Goal: Task Accomplishment & Management: Use online tool/utility

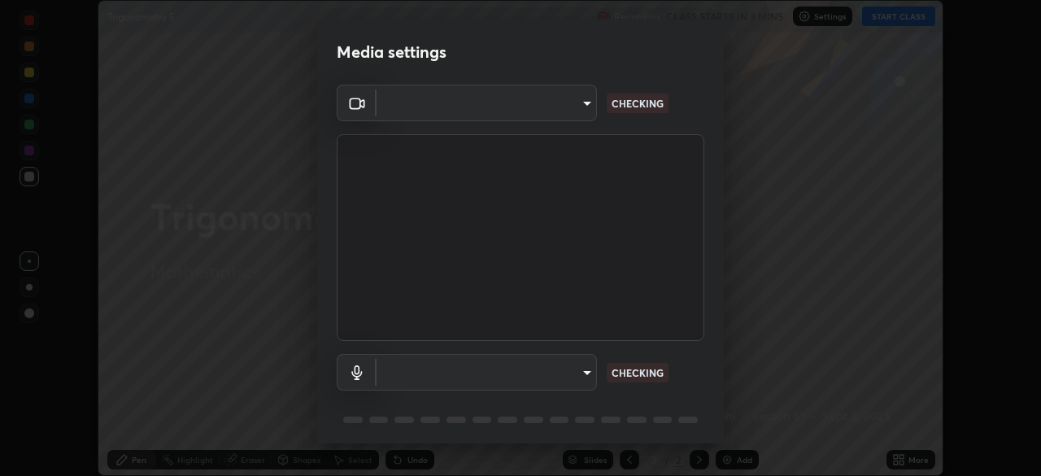
scroll to position [476, 1041]
type input "23008043d16b3f933f5d29e9b3769097a1661712bf7e9030f0d00f953f479f19"
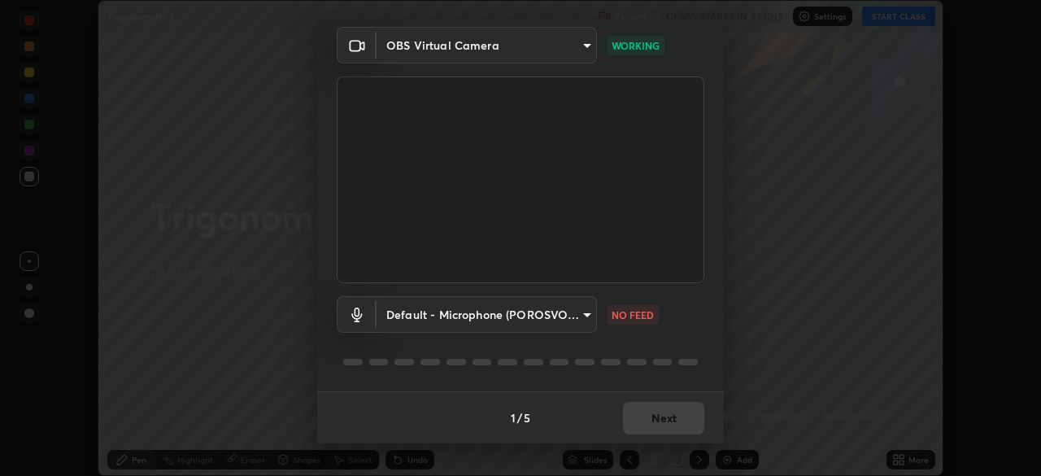
click at [584, 309] on body "Erase all Trigonometry 5 Recording CLASS STARTS IN 3 MINS Settings START CLASS …" at bounding box center [520, 238] width 1041 height 476
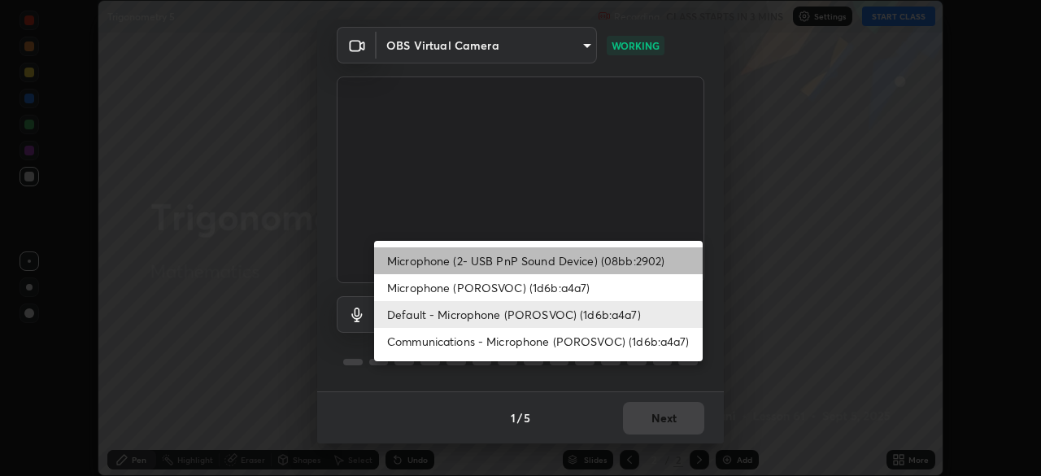
click at [567, 260] on li "Microphone (2- USB PnP Sound Device) (08bb:2902)" at bounding box center [538, 260] width 328 height 27
type input "ce8bbd661dce354a58a25af5271b3c1bd1d853cc8608d8e3321a5e34fd7f7726"
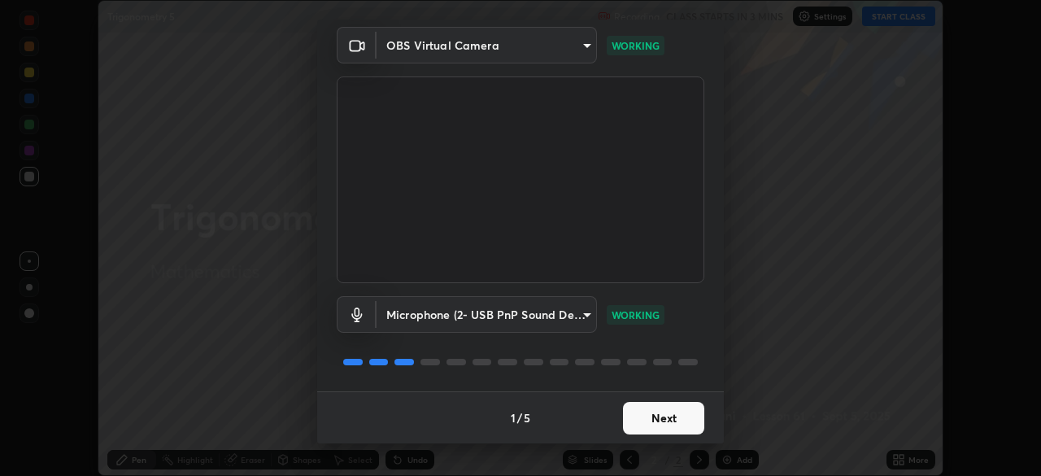
click at [672, 409] on button "Next" at bounding box center [663, 418] width 81 height 33
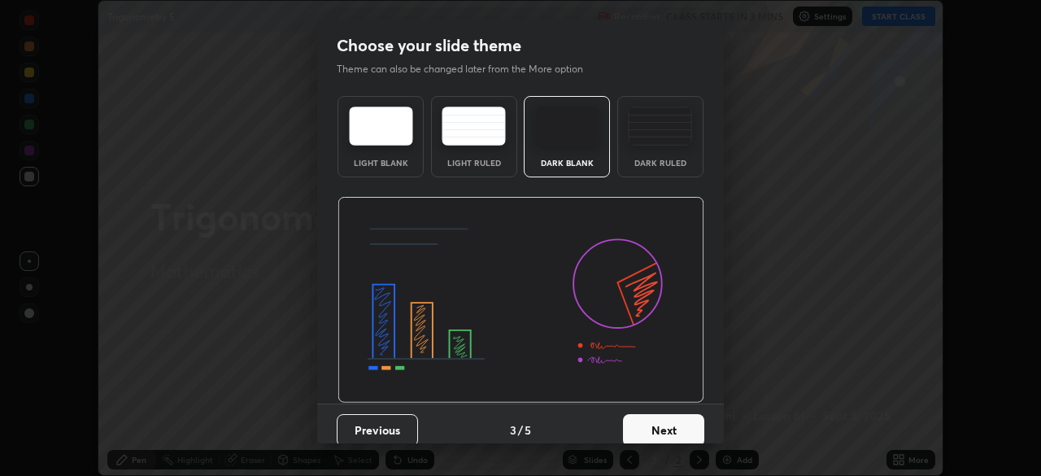
click at [667, 415] on button "Next" at bounding box center [663, 430] width 81 height 33
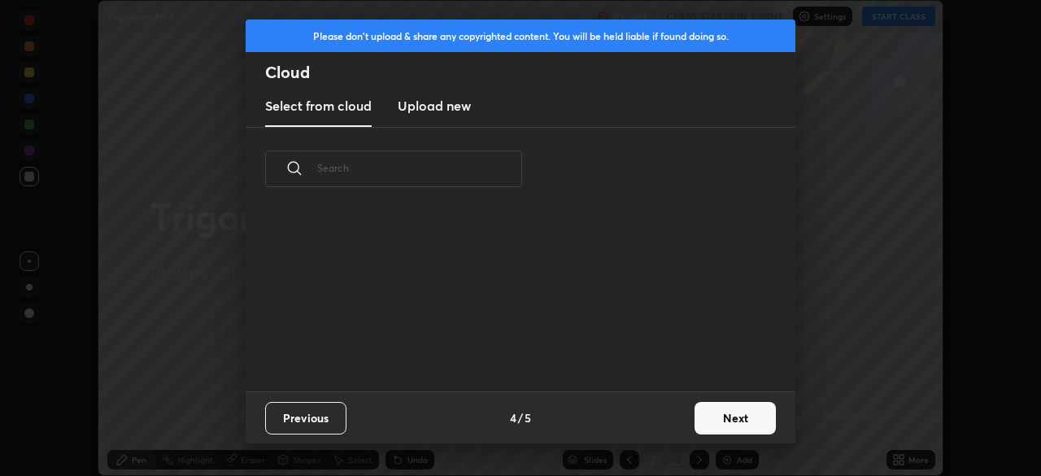
click at [684, 419] on div "Previous 4 / 5 Next" at bounding box center [521, 417] width 550 height 52
click at [724, 415] on button "Next" at bounding box center [734, 418] width 81 height 33
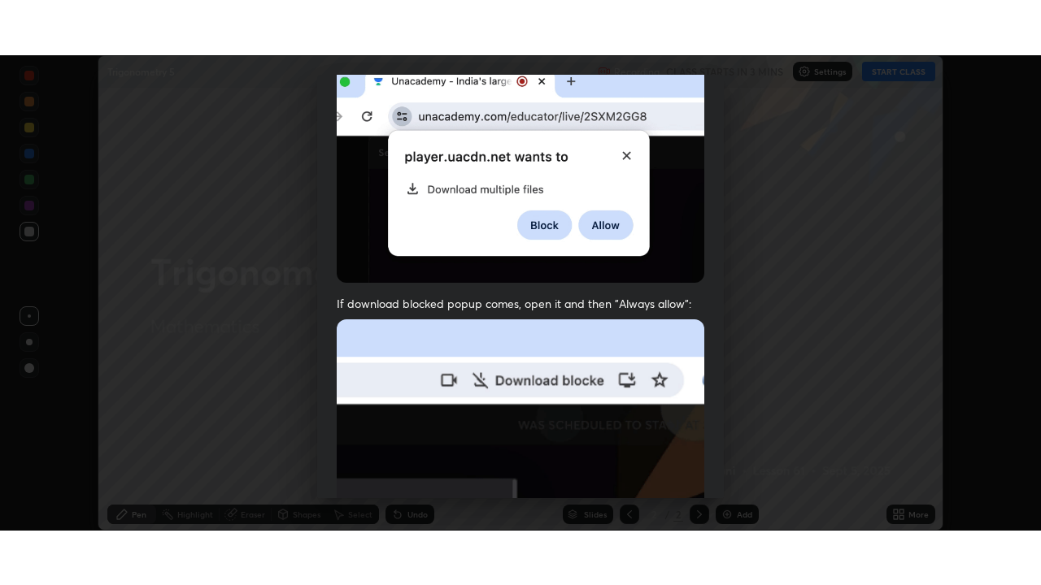
scroll to position [389, 0]
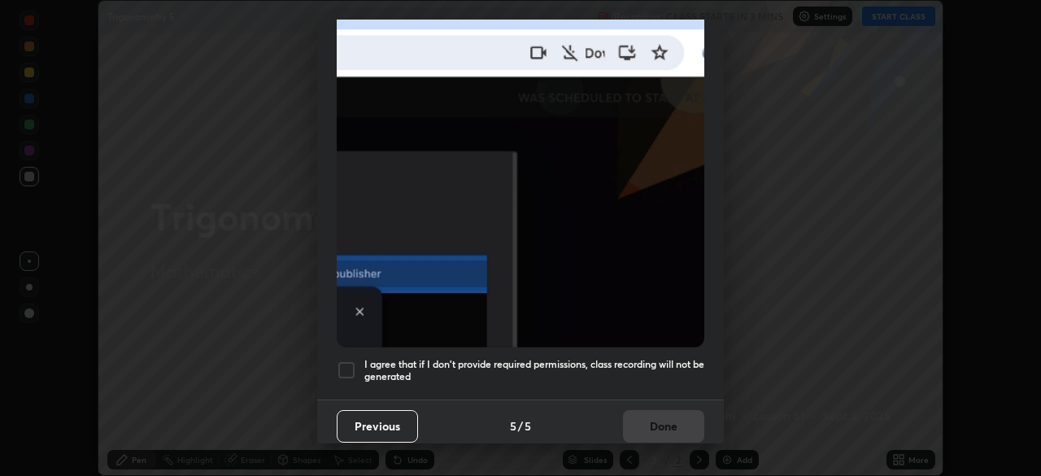
click at [346, 362] on div at bounding box center [347, 370] width 20 height 20
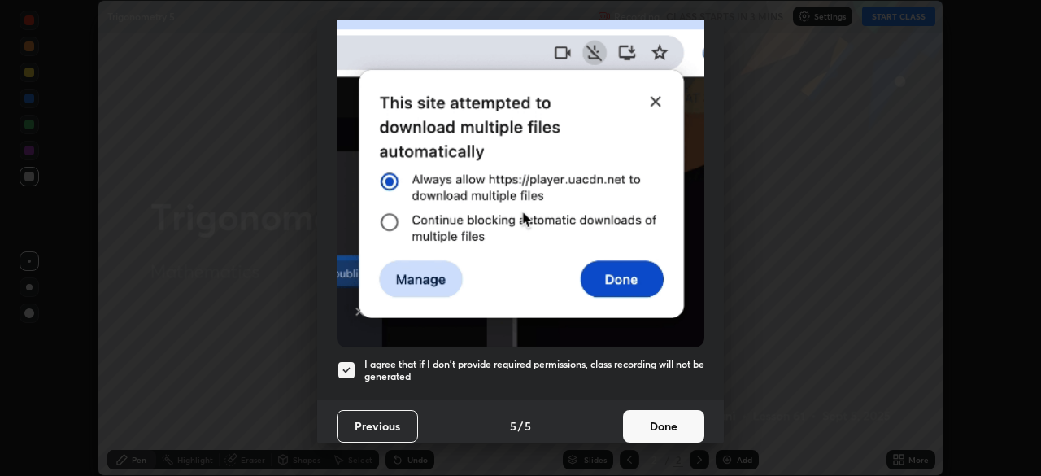
click at [669, 410] on button "Done" at bounding box center [663, 426] width 81 height 33
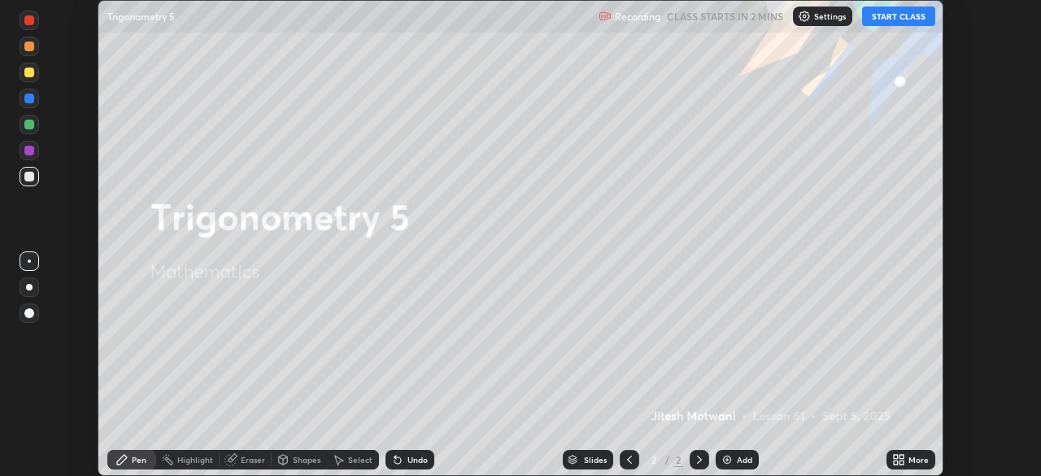
click at [27, 314] on div at bounding box center [29, 313] width 10 height 10
click at [185, 459] on div "Highlight" at bounding box center [195, 459] width 36 height 8
click at [138, 456] on div "Pen" at bounding box center [139, 459] width 15 height 8
click at [893, 20] on button "START CLASS" at bounding box center [898, 17] width 73 height 20
click at [889, 18] on button "START CLASS" at bounding box center [898, 17] width 73 height 20
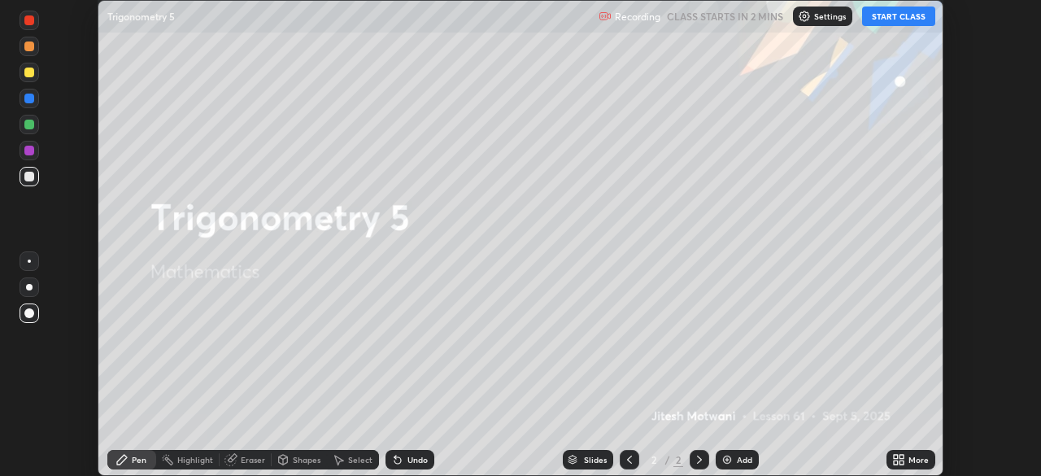
click at [889, 15] on button "START CLASS" at bounding box center [898, 17] width 73 height 20
click at [890, 17] on button "START CLASS" at bounding box center [898, 17] width 73 height 20
click at [893, 16] on button "START CLASS" at bounding box center [898, 17] width 73 height 20
click at [892, 13] on button "START CLASS" at bounding box center [898, 17] width 73 height 20
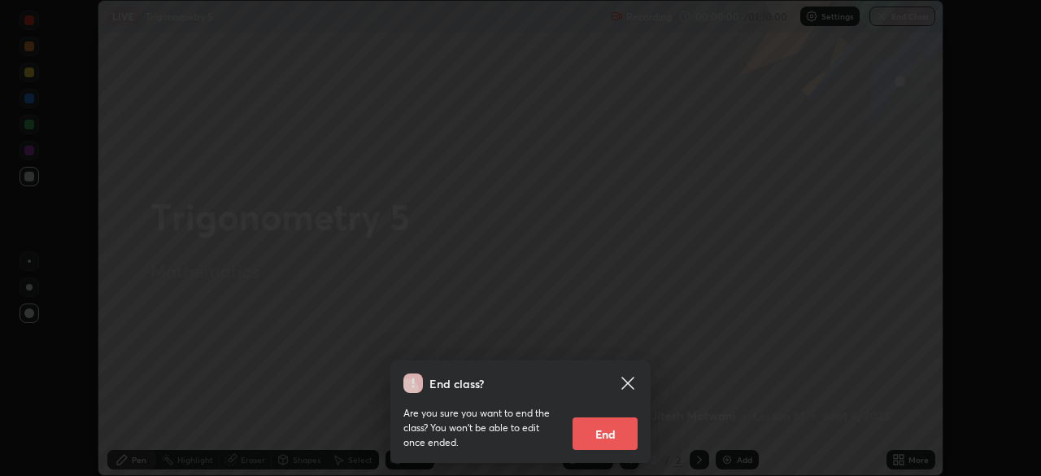
click at [886, 15] on div at bounding box center [520, 238] width 1041 height 476
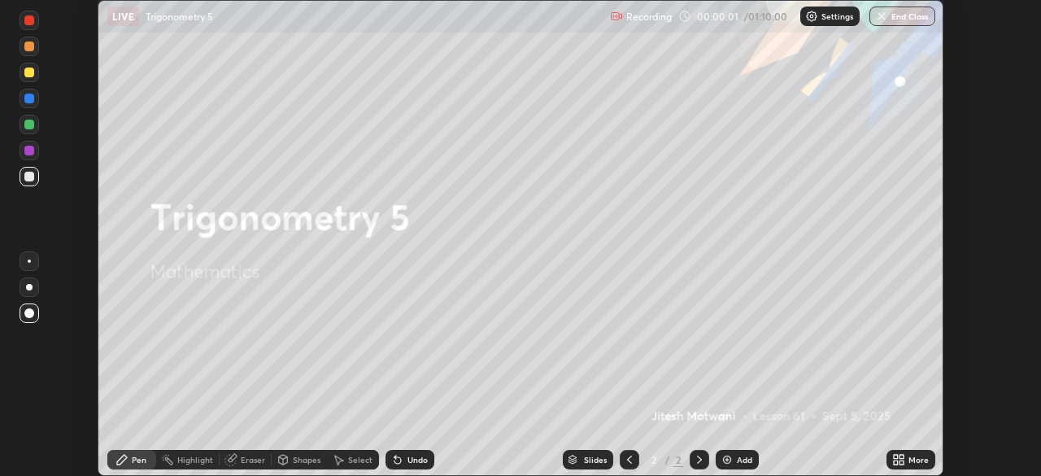
click at [926, 459] on div "More" at bounding box center [918, 459] width 20 height 8
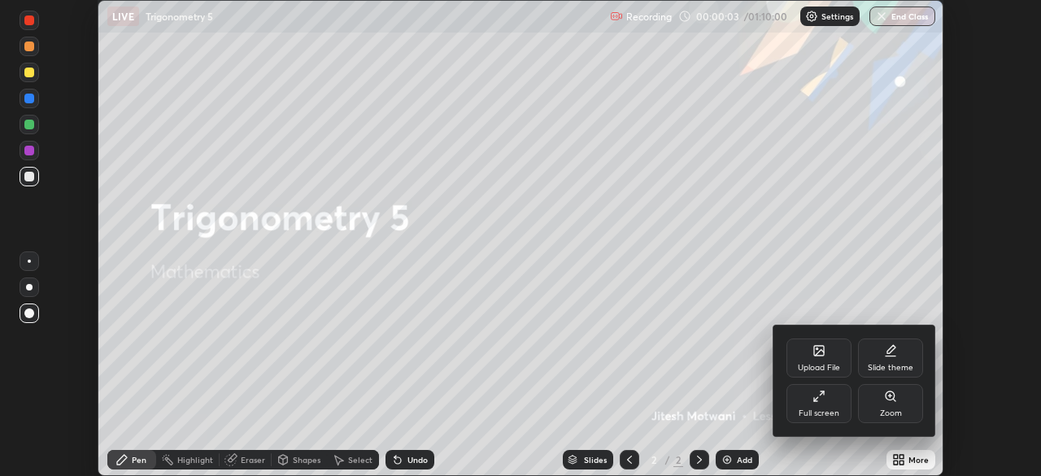
click at [816, 406] on div "Full screen" at bounding box center [818, 403] width 65 height 39
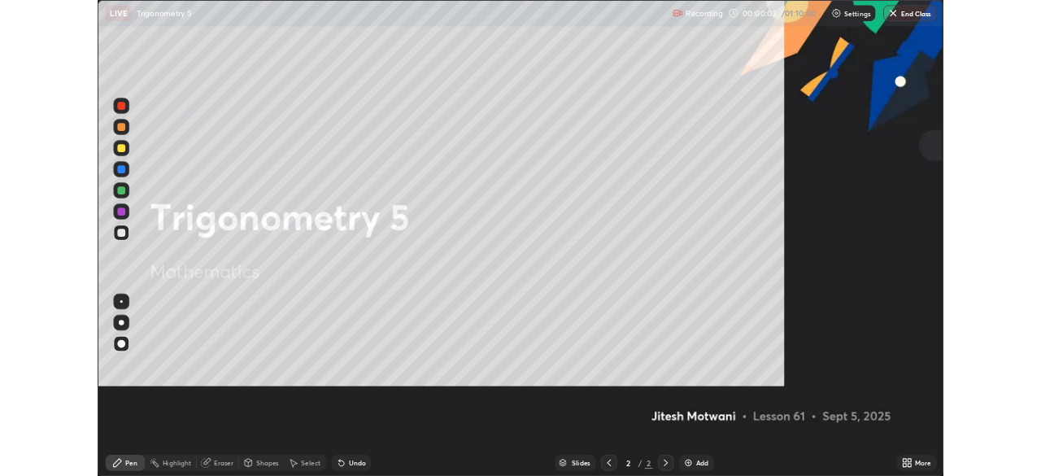
scroll to position [585, 1041]
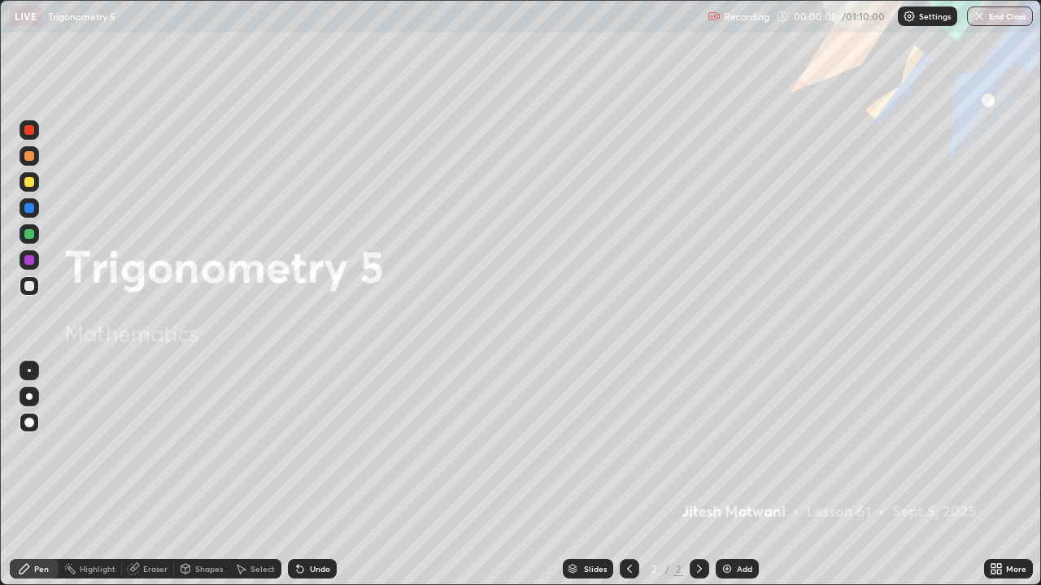
click at [737, 475] on div "Add" at bounding box center [736, 569] width 43 height 20
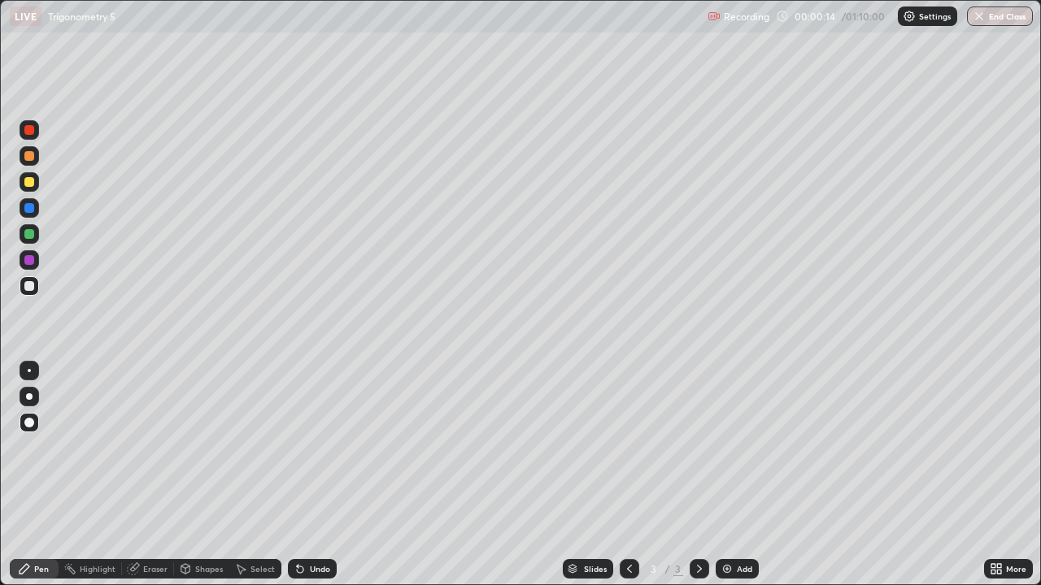
click at [28, 263] on div at bounding box center [29, 260] width 10 height 10
click at [1006, 475] on div "More" at bounding box center [1016, 569] width 20 height 8
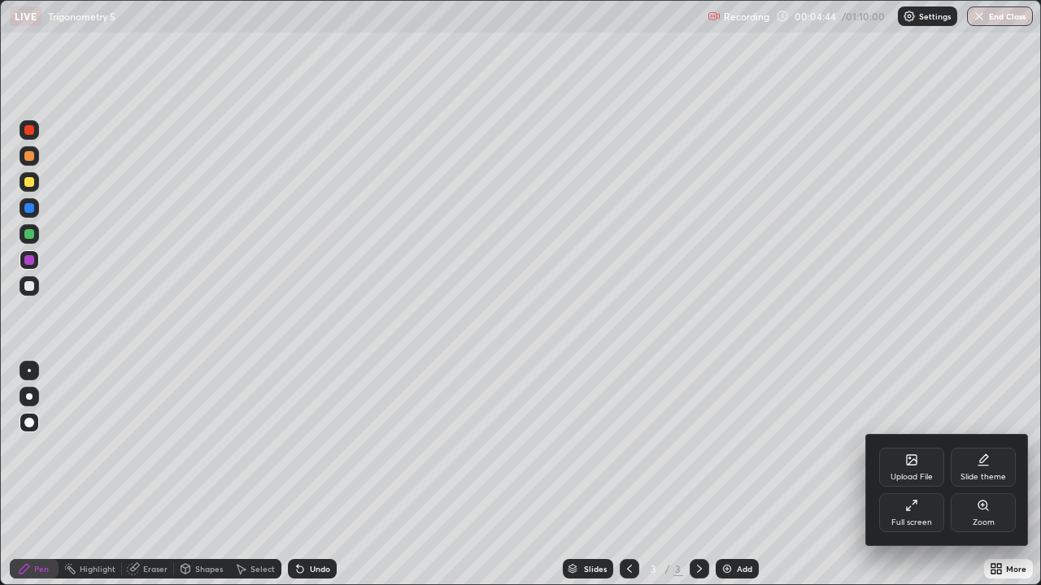
click at [919, 475] on div "Full screen" at bounding box center [911, 512] width 65 height 39
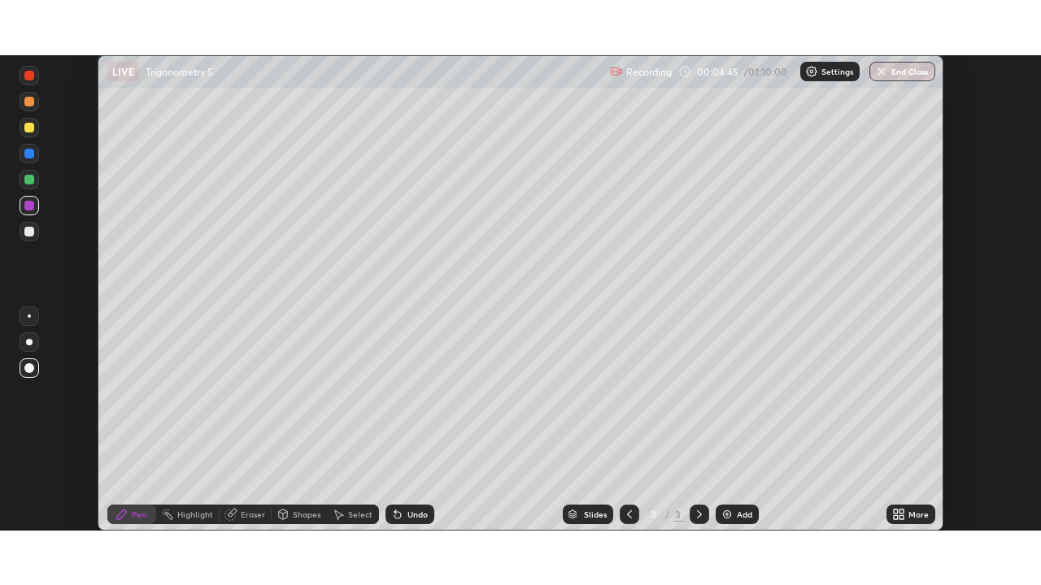
scroll to position [80820, 80255]
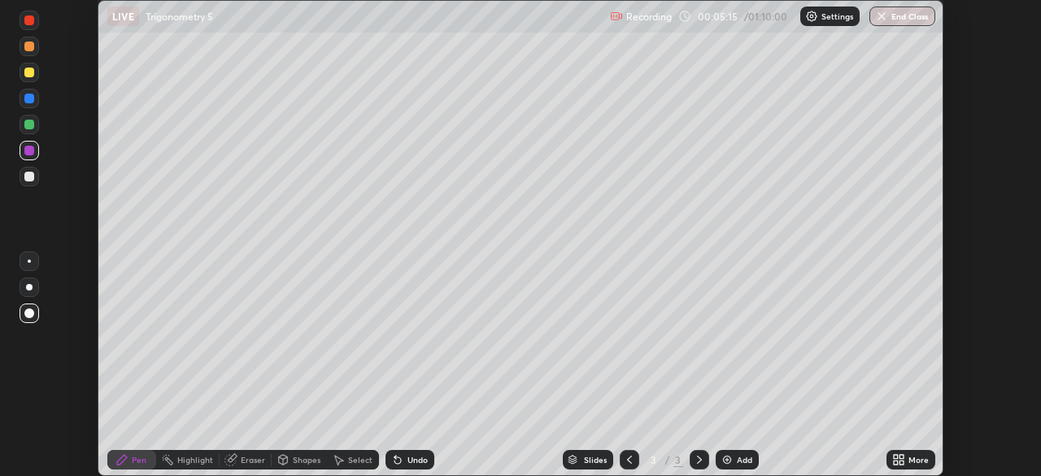
click at [915, 465] on div "More" at bounding box center [910, 460] width 49 height 20
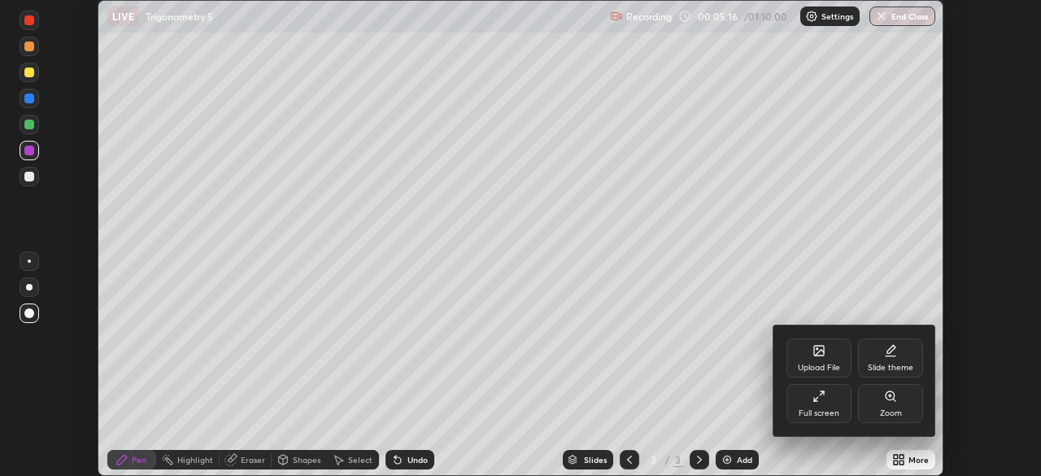
click at [831, 364] on div "Upload File" at bounding box center [819, 367] width 42 height 8
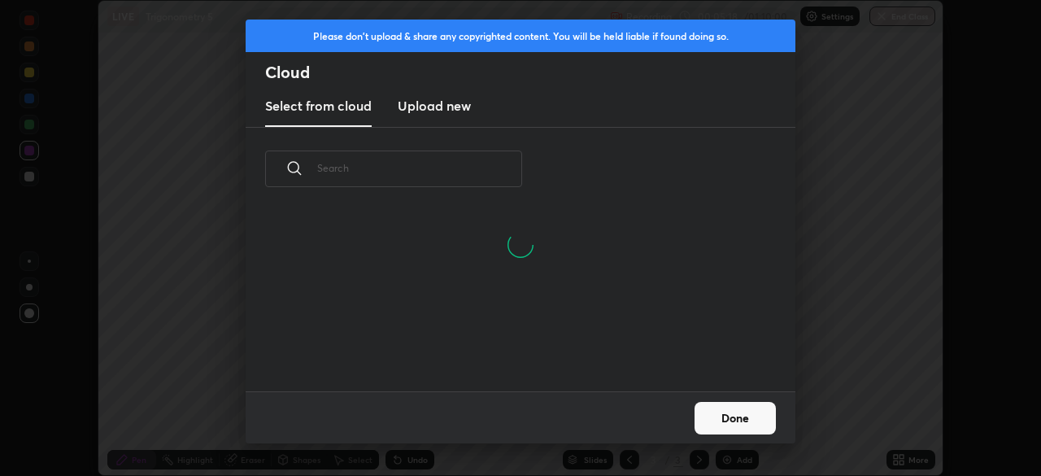
click at [432, 106] on h3 "Upload new" at bounding box center [434, 106] width 73 height 20
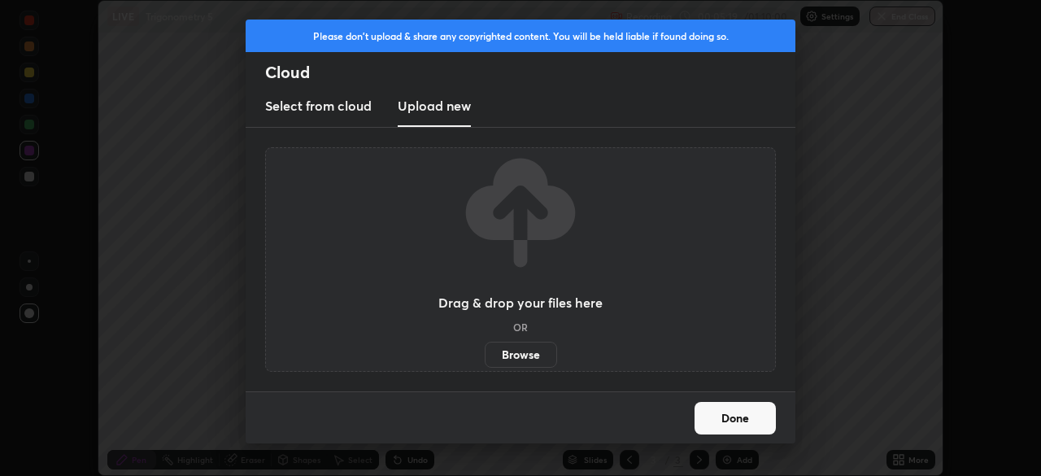
click at [521, 363] on label "Browse" at bounding box center [521, 354] width 72 height 26
click at [485, 363] on input "Browse" at bounding box center [485, 354] width 0 height 26
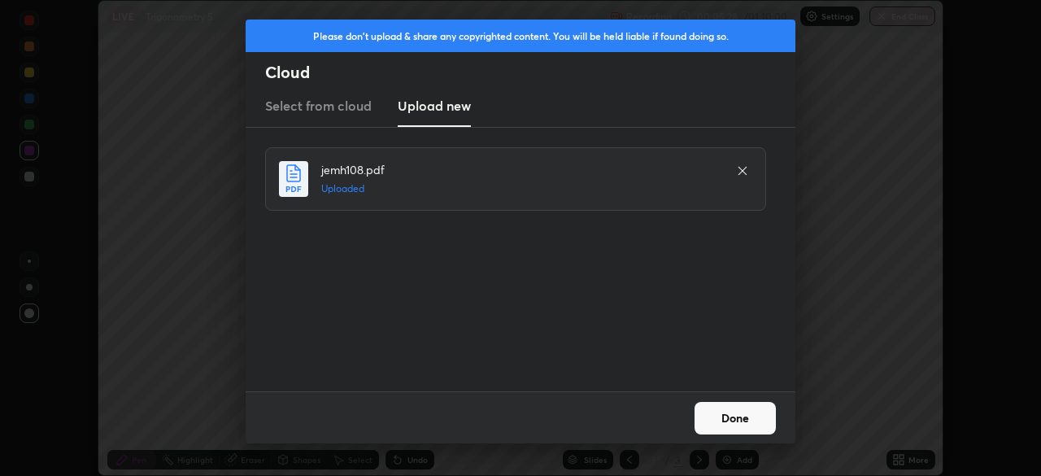
click at [754, 419] on button "Done" at bounding box center [734, 418] width 81 height 33
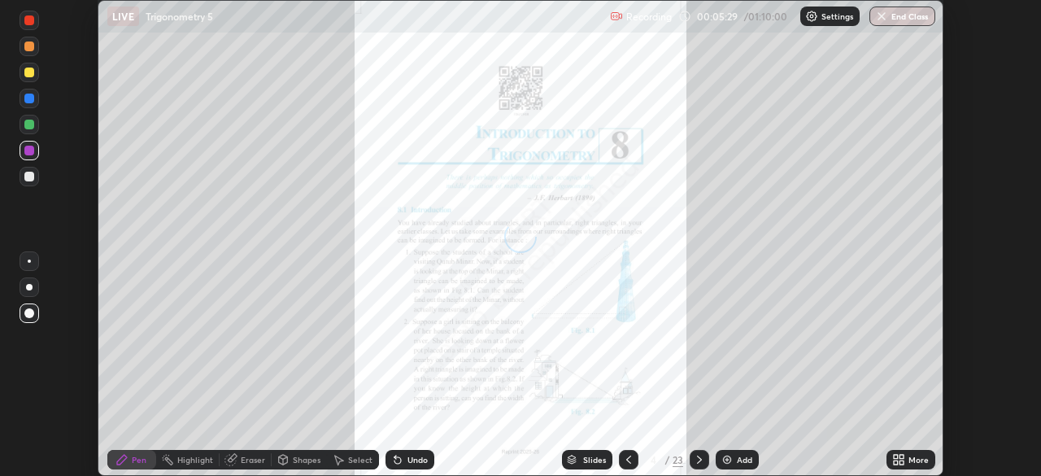
click at [918, 458] on div "More" at bounding box center [918, 459] width 20 height 8
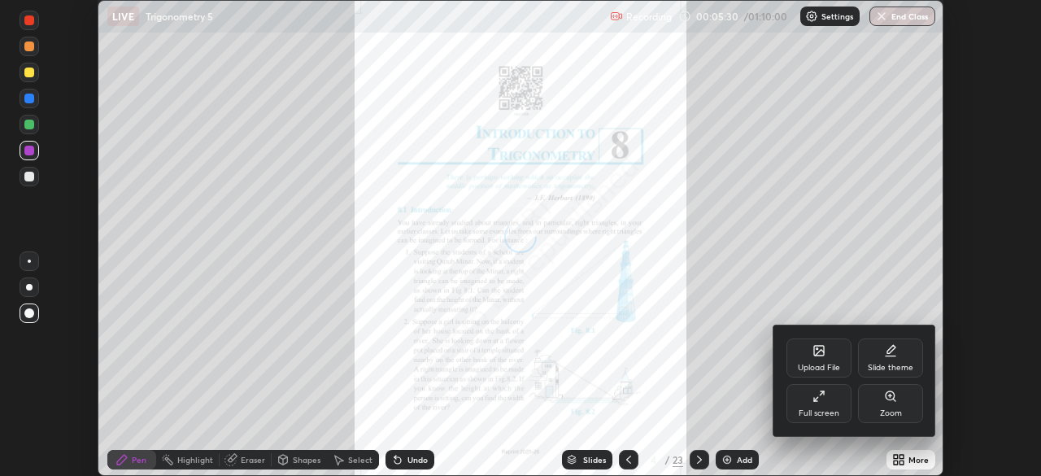
click at [822, 402] on icon at bounding box center [818, 395] width 13 height 13
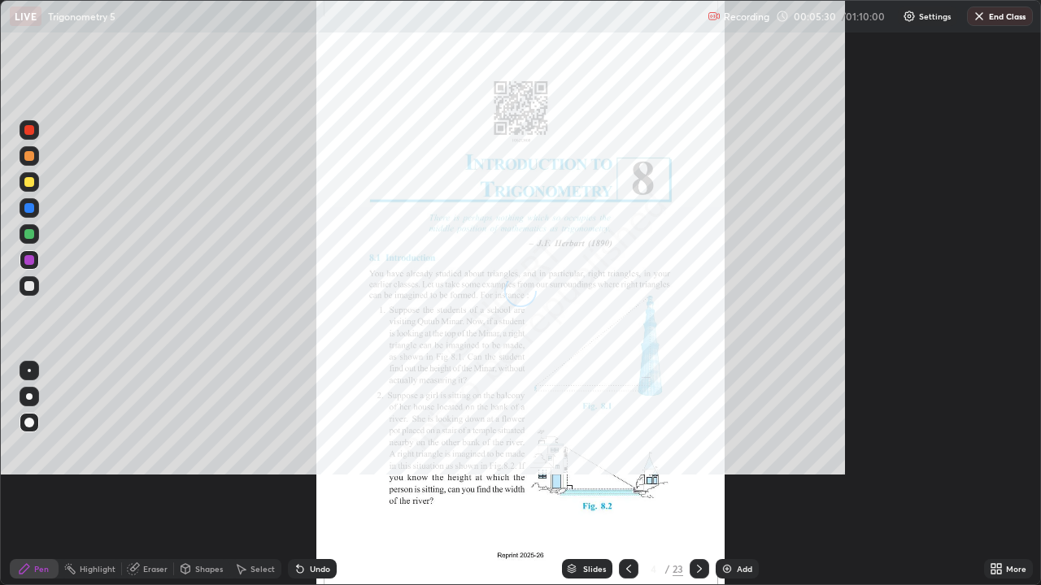
scroll to position [585, 1041]
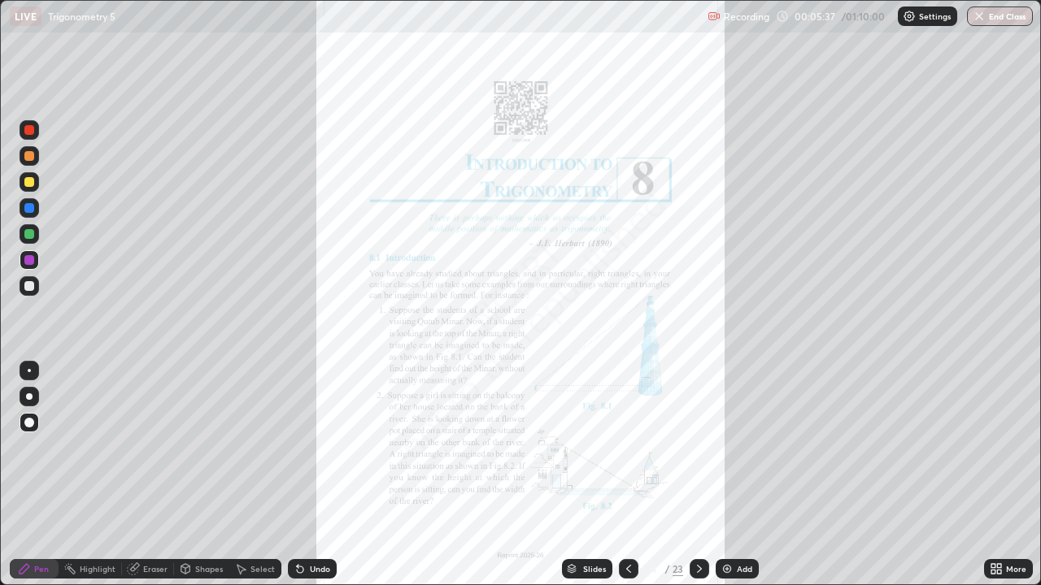
click at [588, 475] on div "Slides" at bounding box center [594, 569] width 23 height 8
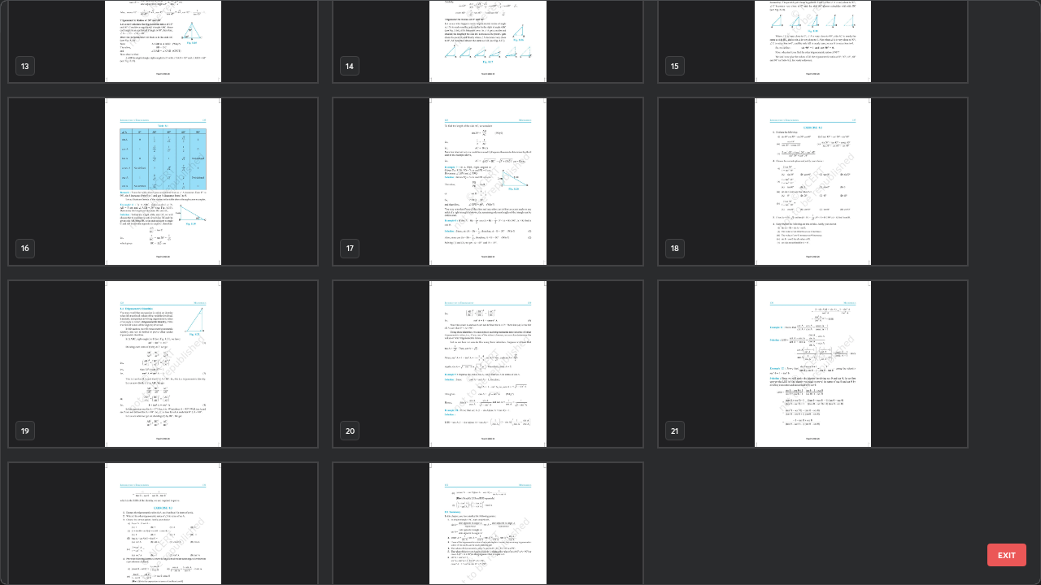
scroll to position [877, 0]
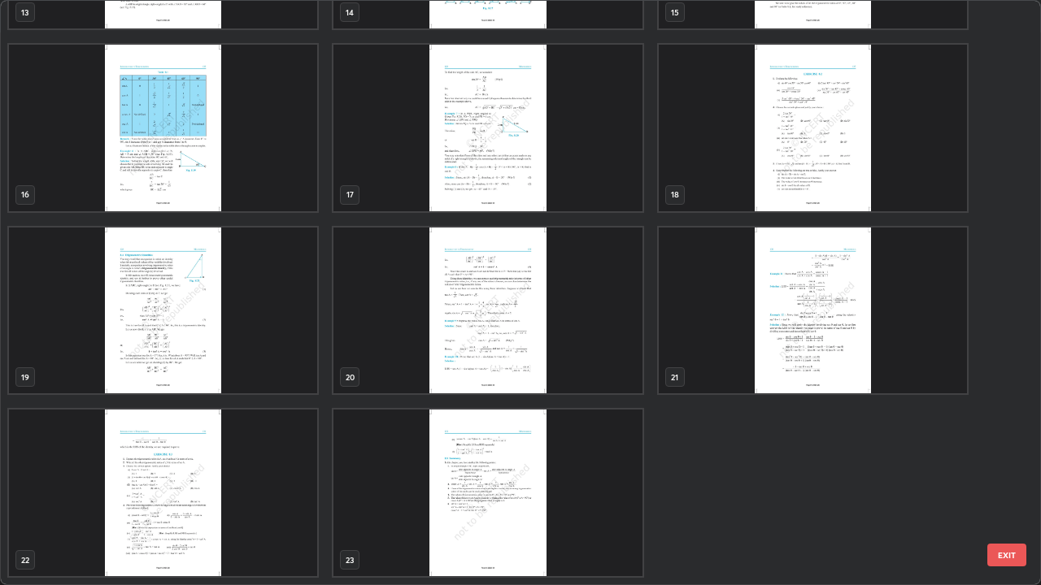
click at [185, 475] on img "grid" at bounding box center [163, 493] width 308 height 167
click at [183, 475] on img "grid" at bounding box center [163, 493] width 308 height 167
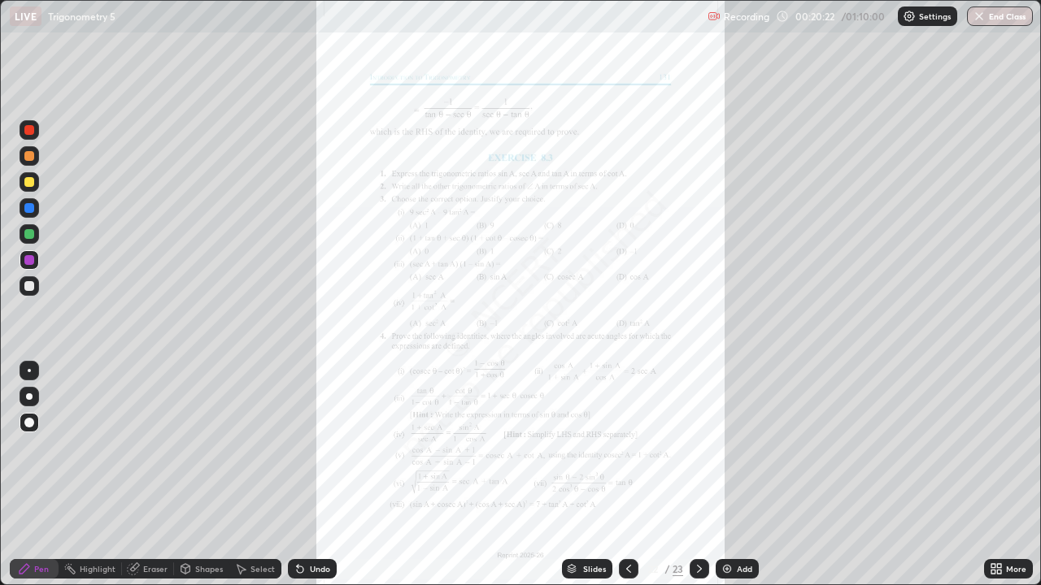
click at [743, 475] on div "Add" at bounding box center [736, 569] width 43 height 20
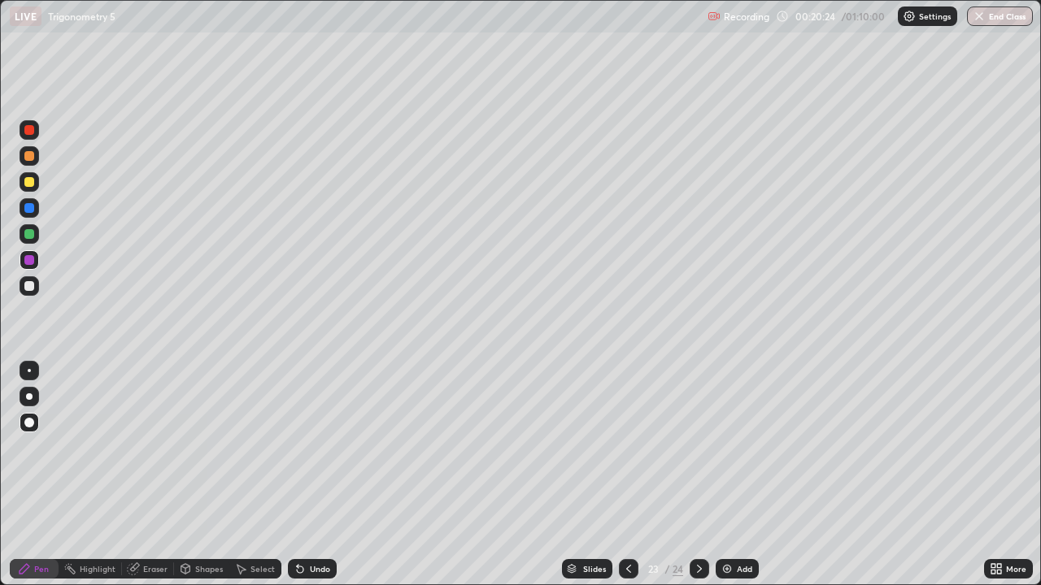
click at [25, 177] on div at bounding box center [30, 182] width 20 height 20
click at [30, 287] on div at bounding box center [29, 286] width 10 height 10
click at [33, 185] on div at bounding box center [29, 182] width 10 height 10
click at [29, 371] on div at bounding box center [29, 370] width 3 height 3
click at [310, 475] on div "Undo" at bounding box center [320, 569] width 20 height 8
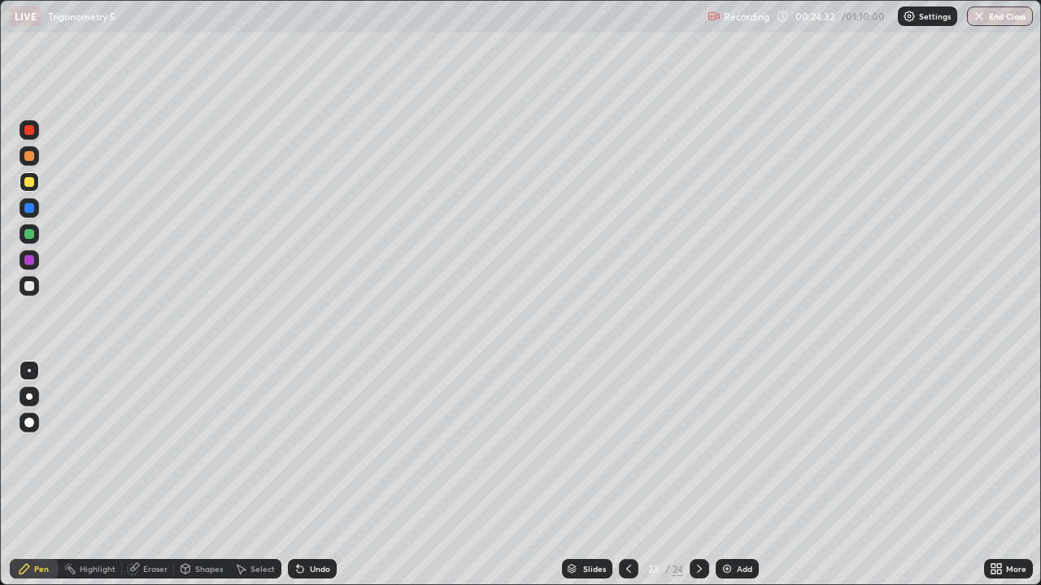
click at [29, 283] on div at bounding box center [29, 286] width 10 height 10
click at [314, 475] on div "Undo" at bounding box center [320, 569] width 20 height 8
click at [31, 181] on div at bounding box center [29, 182] width 10 height 10
click at [304, 475] on icon at bounding box center [299, 569] width 13 height 13
click at [25, 475] on icon at bounding box center [25, 569] width 10 height 10
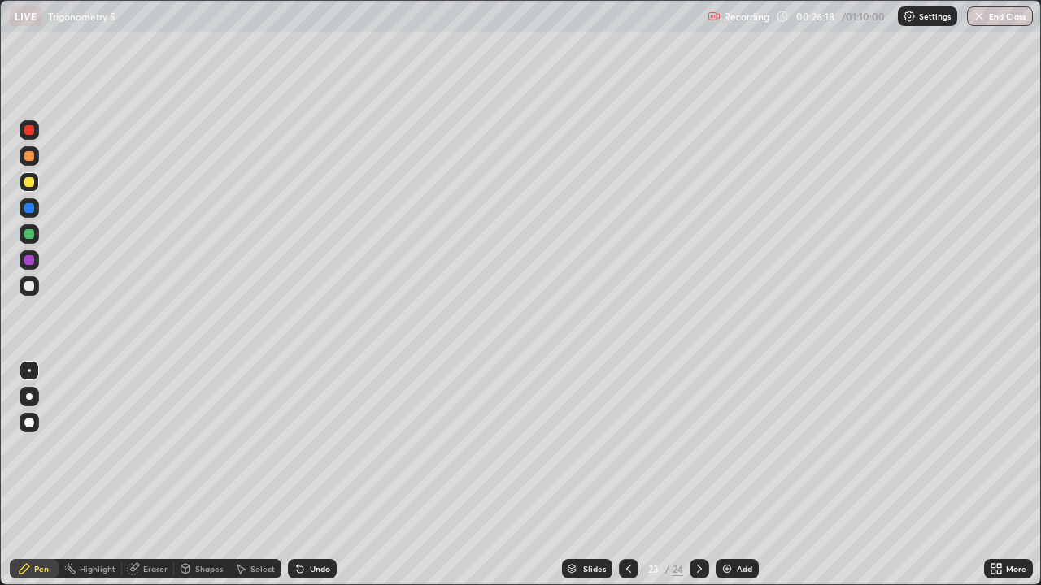
click at [27, 282] on div at bounding box center [29, 286] width 10 height 10
click at [26, 153] on div at bounding box center [29, 156] width 10 height 10
click at [152, 475] on div "Eraser" at bounding box center [155, 569] width 24 height 8
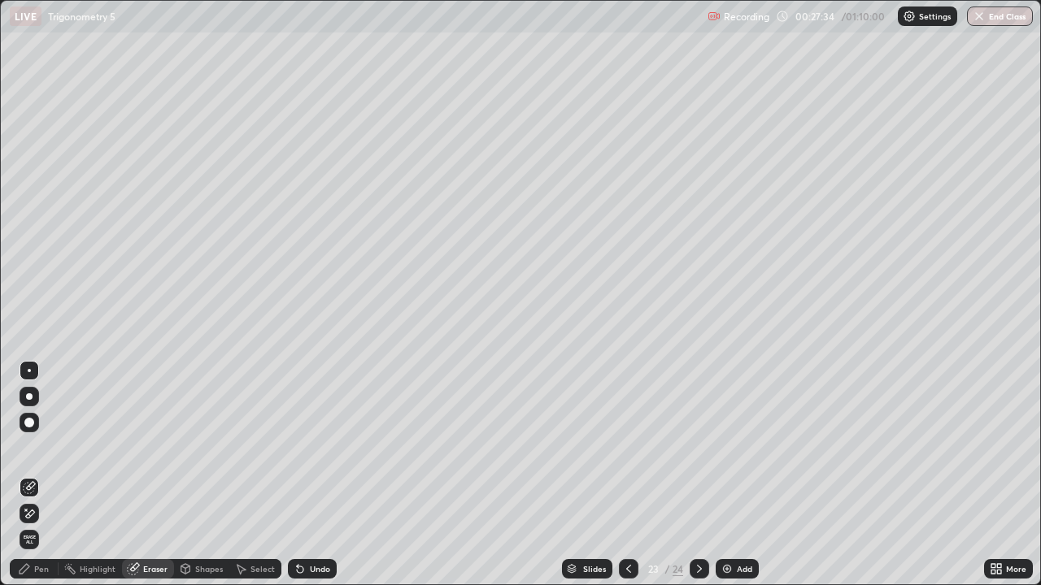
click at [24, 475] on icon at bounding box center [25, 569] width 10 height 10
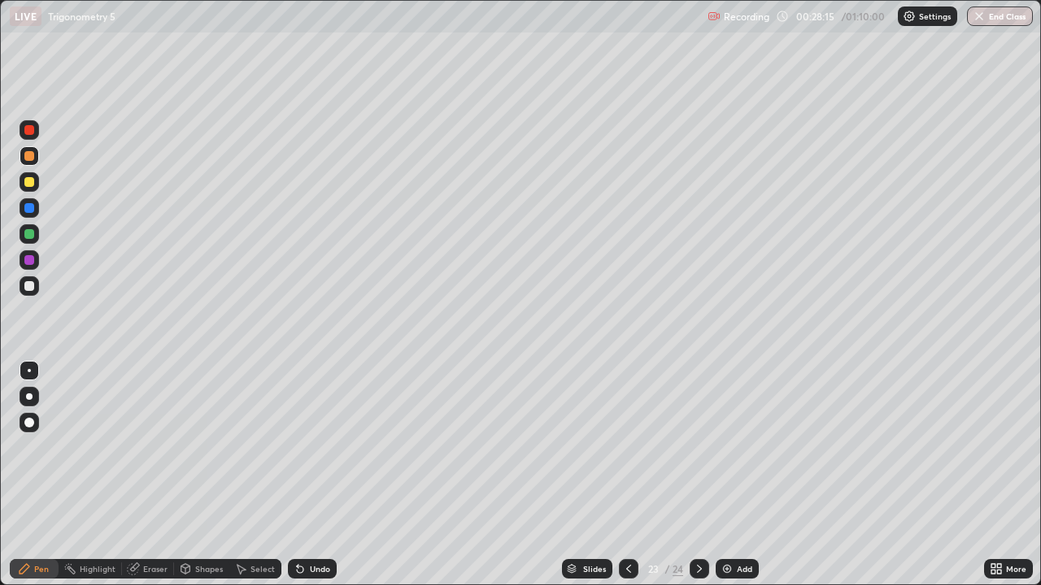
click at [311, 475] on div "Undo" at bounding box center [312, 569] width 49 height 20
click at [308, 475] on div "Undo" at bounding box center [312, 569] width 49 height 20
click at [23, 283] on div at bounding box center [30, 286] width 20 height 20
click at [30, 156] on div at bounding box center [29, 156] width 10 height 10
click at [23, 212] on div at bounding box center [30, 208] width 20 height 20
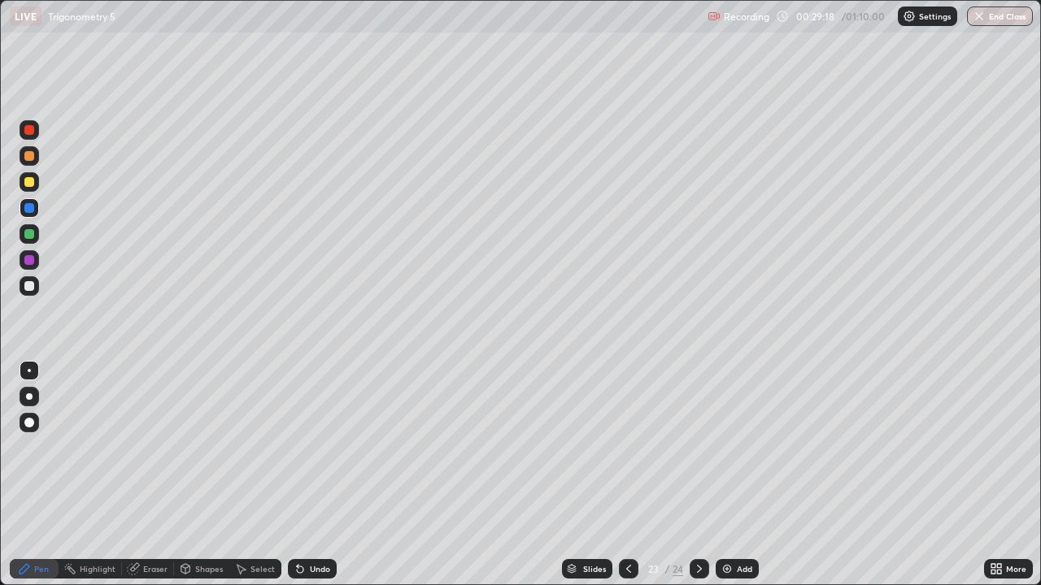
click at [29, 285] on div at bounding box center [29, 286] width 10 height 10
click at [31, 189] on div at bounding box center [30, 182] width 20 height 20
click at [30, 159] on div at bounding box center [29, 156] width 10 height 10
click at [248, 475] on div "Select" at bounding box center [255, 569] width 52 height 20
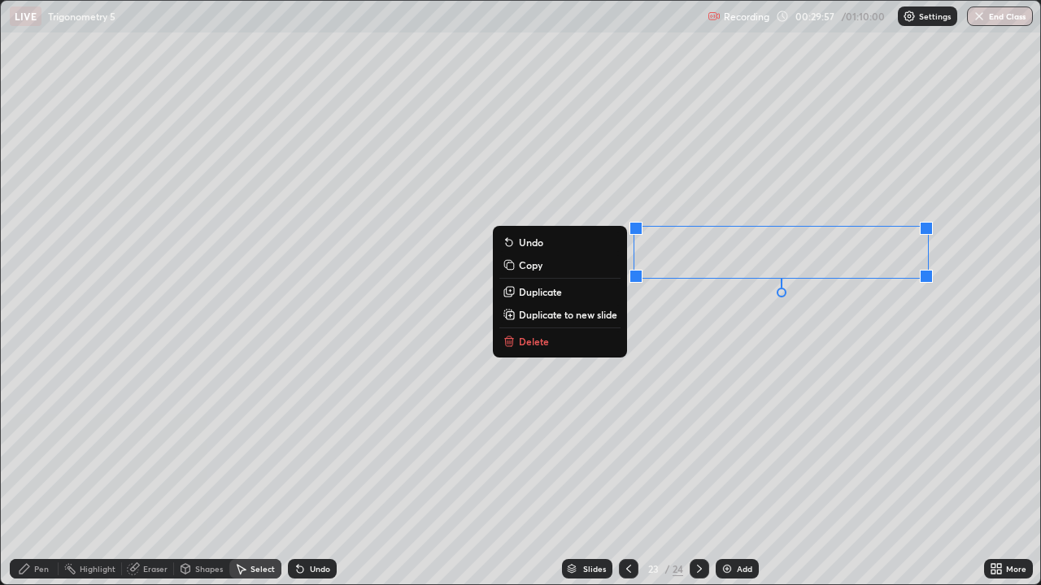
click at [534, 333] on button "Delete" at bounding box center [559, 342] width 121 height 20
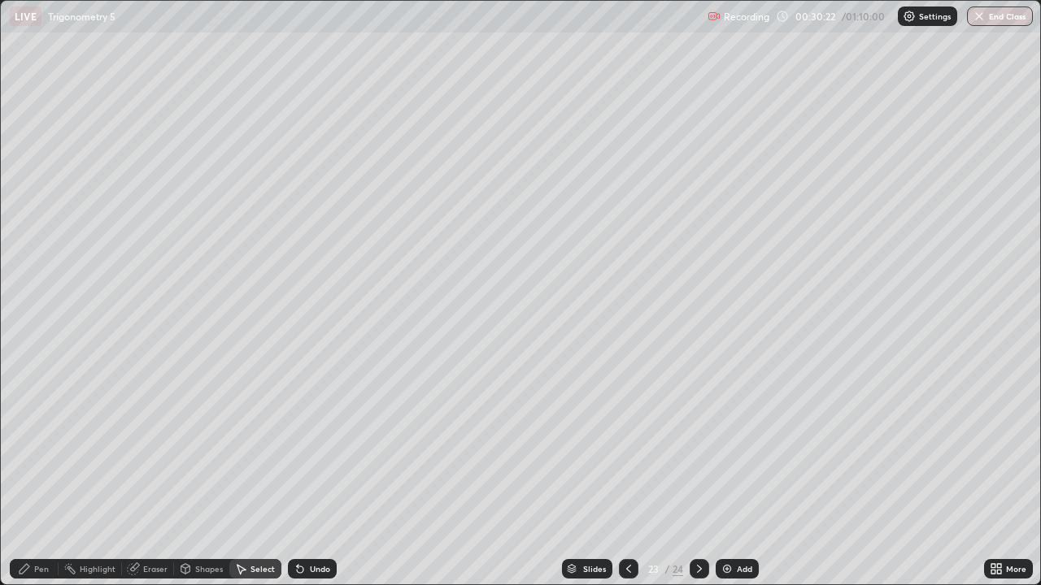
click at [34, 475] on div "Pen" at bounding box center [41, 569] width 15 height 8
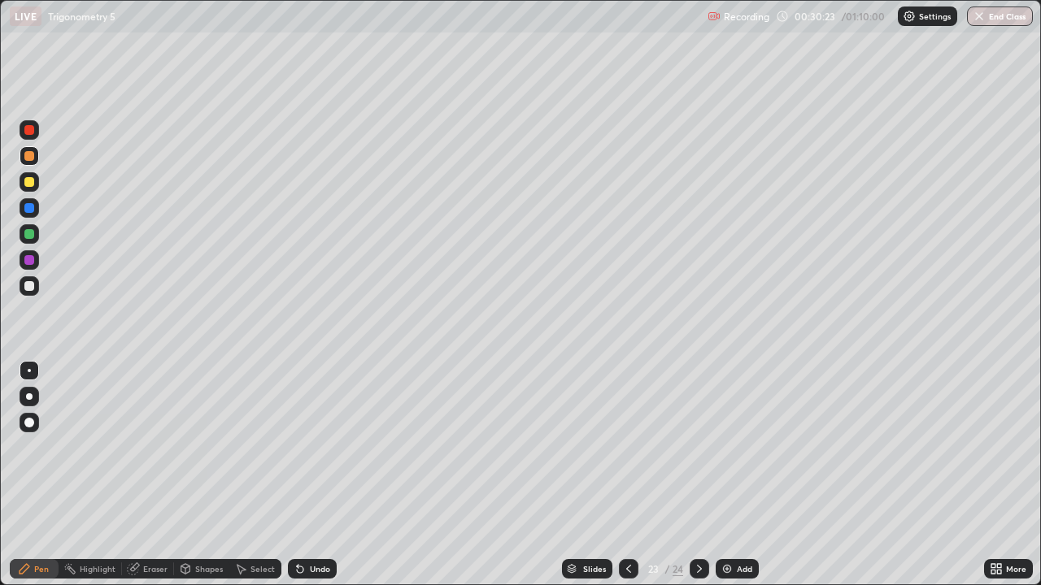
click at [35, 210] on div at bounding box center [30, 208] width 20 height 20
click at [30, 228] on div at bounding box center [30, 234] width 20 height 20
click at [737, 475] on div "Add" at bounding box center [736, 569] width 43 height 20
click at [26, 276] on div at bounding box center [30, 286] width 20 height 20
click at [29, 211] on div at bounding box center [29, 208] width 10 height 10
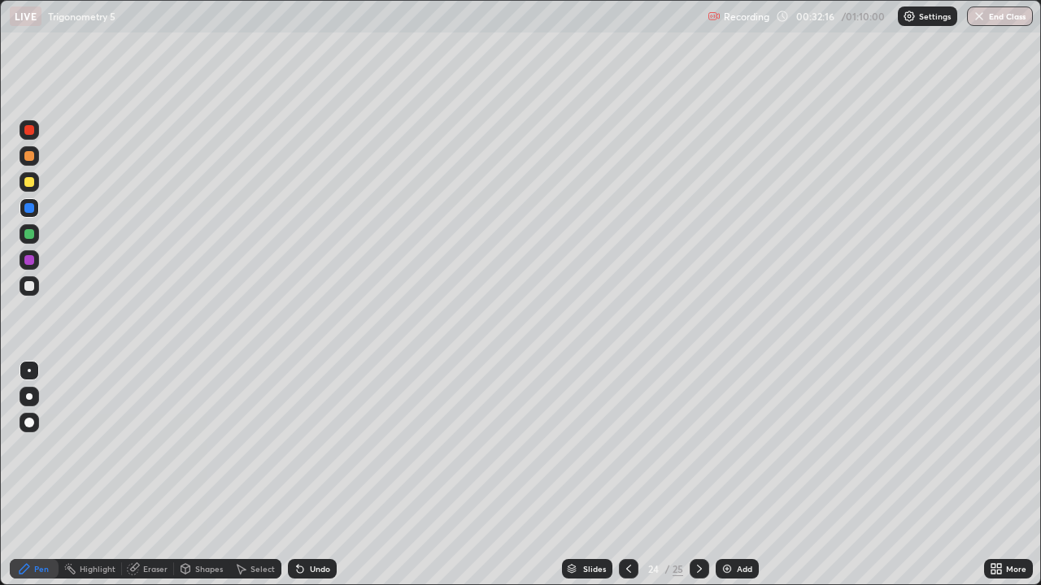
click at [622, 475] on icon at bounding box center [628, 569] width 13 height 13
click at [697, 475] on icon at bounding box center [699, 569] width 13 height 13
click at [624, 475] on icon at bounding box center [628, 569] width 13 height 13
click at [697, 475] on icon at bounding box center [699, 569] width 5 height 8
click at [28, 287] on div at bounding box center [29, 286] width 10 height 10
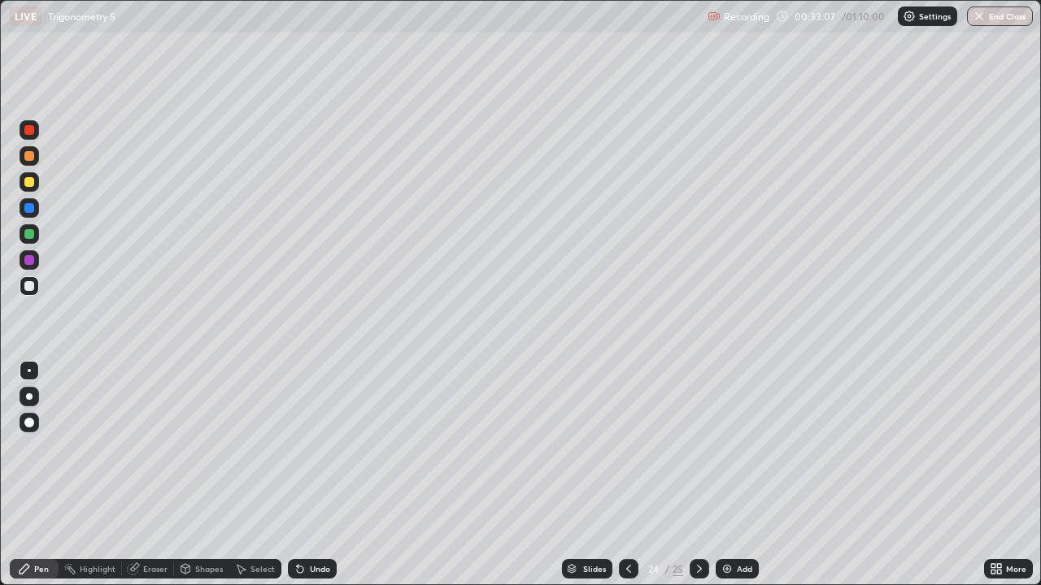
click at [22, 210] on div at bounding box center [30, 208] width 20 height 20
click at [622, 475] on icon at bounding box center [628, 569] width 13 height 13
click at [698, 475] on icon at bounding box center [699, 569] width 5 height 8
click at [28, 283] on div at bounding box center [29, 286] width 10 height 10
click at [28, 231] on div at bounding box center [29, 234] width 10 height 10
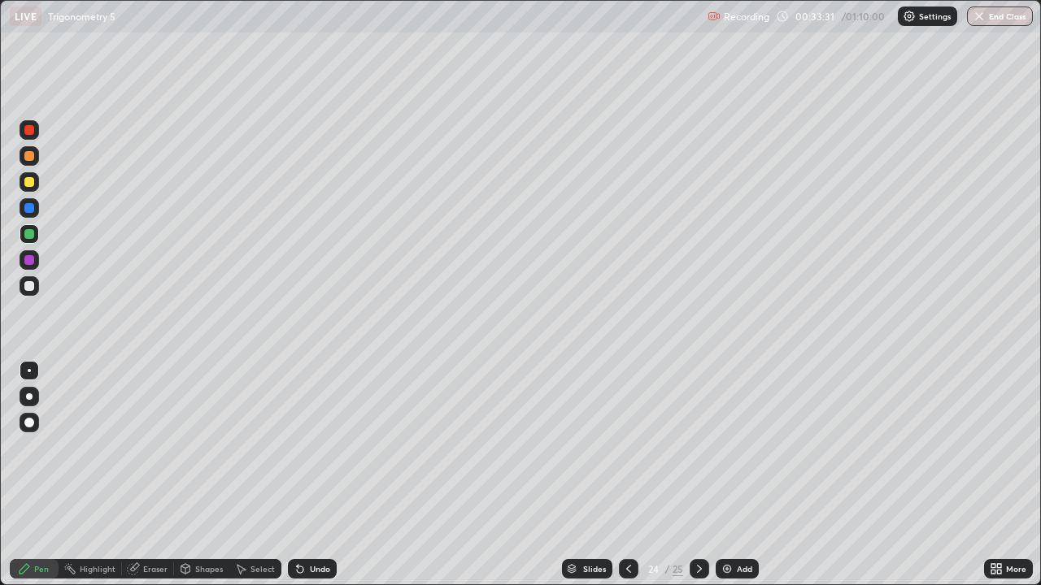
click at [28, 206] on div at bounding box center [29, 208] width 10 height 10
click at [627, 475] on icon at bounding box center [628, 569] width 13 height 13
click at [698, 475] on icon at bounding box center [699, 569] width 13 height 13
click at [28, 286] on div at bounding box center [29, 286] width 10 height 10
click at [28, 238] on div at bounding box center [29, 234] width 10 height 10
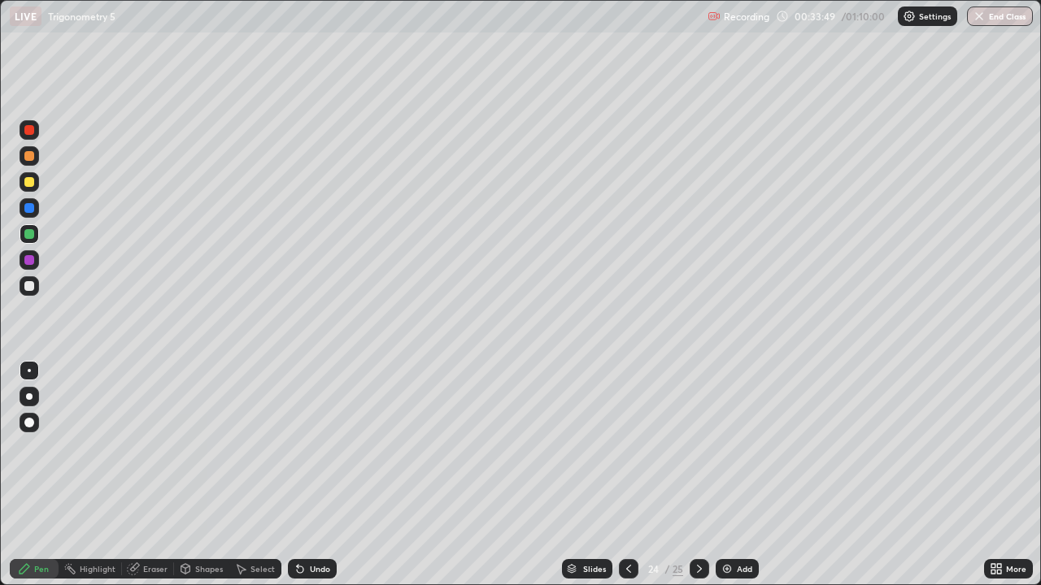
click at [26, 285] on div at bounding box center [29, 286] width 10 height 10
click at [28, 209] on div at bounding box center [29, 208] width 10 height 10
click at [627, 475] on icon at bounding box center [628, 569] width 13 height 13
click at [699, 475] on icon at bounding box center [699, 569] width 13 height 13
click at [632, 475] on div at bounding box center [629, 569] width 20 height 20
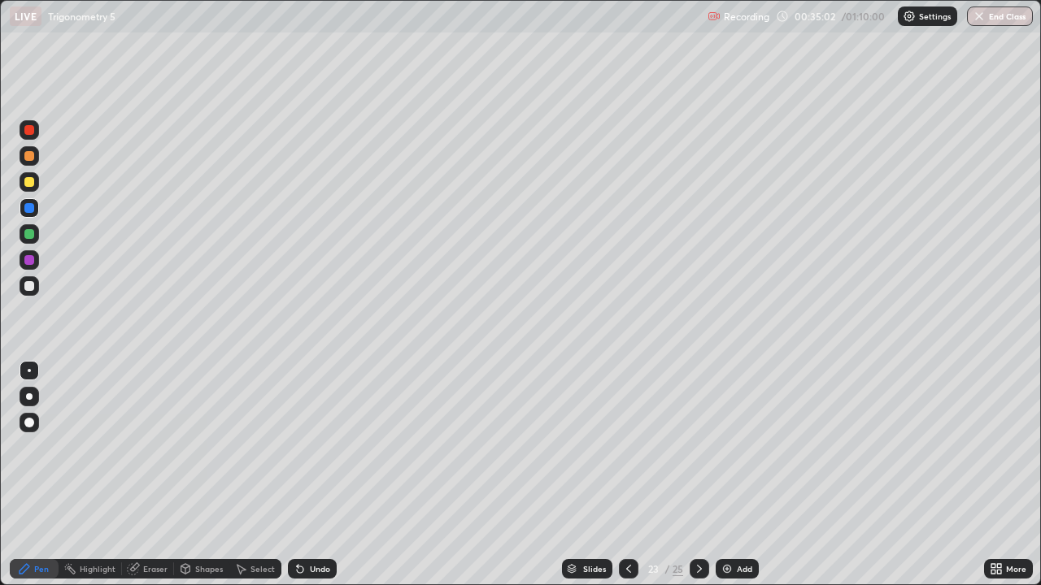
click at [627, 475] on icon at bounding box center [628, 569] width 13 height 13
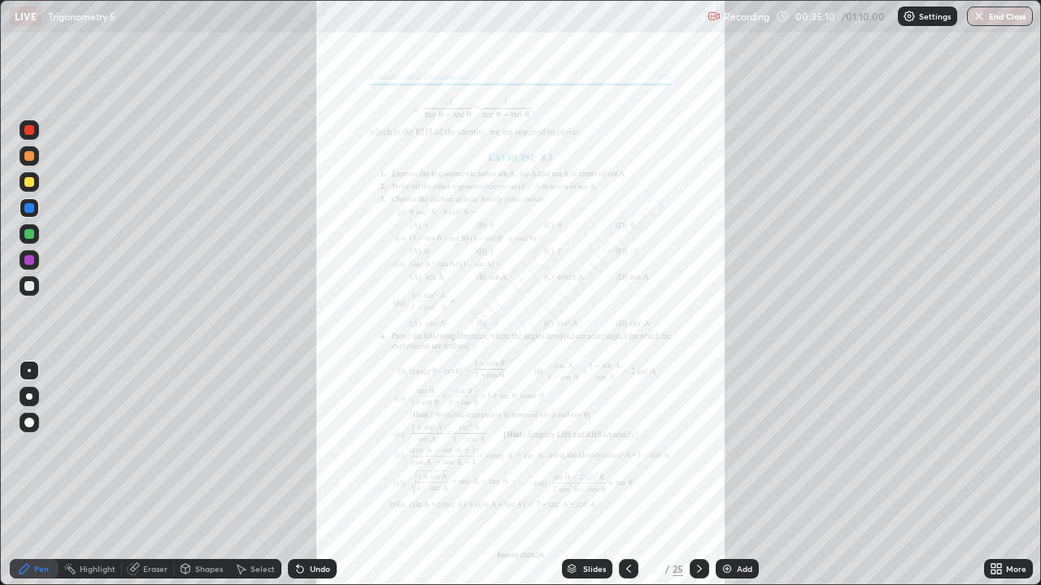
click at [705, 475] on div at bounding box center [699, 569] width 20 height 20
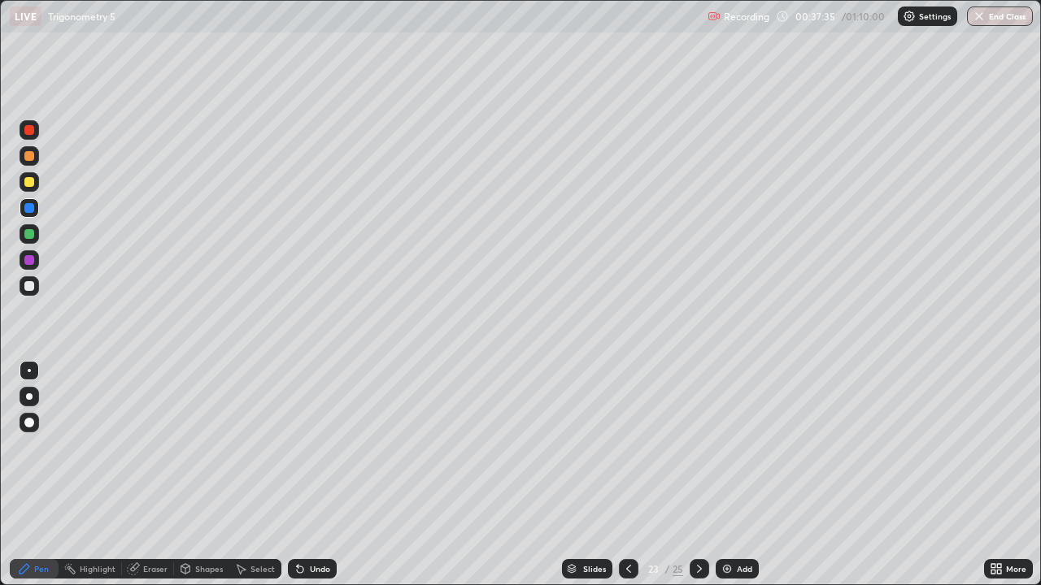
click at [699, 475] on icon at bounding box center [699, 569] width 13 height 13
click at [626, 475] on icon at bounding box center [628, 569] width 13 height 13
click at [698, 475] on icon at bounding box center [699, 569] width 13 height 13
click at [706, 475] on div at bounding box center [699, 569] width 20 height 20
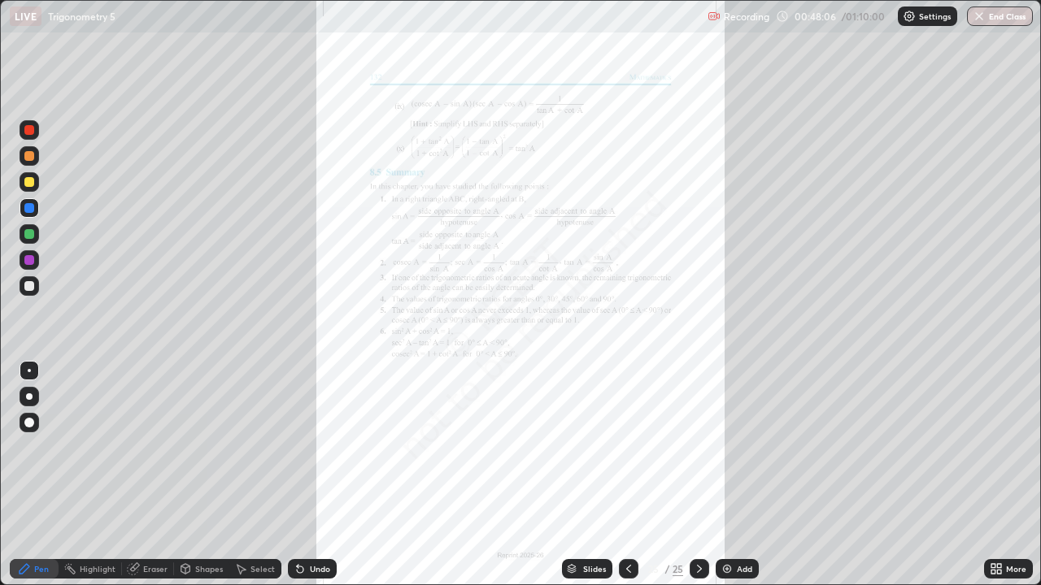
click at [624, 475] on icon at bounding box center [628, 569] width 13 height 13
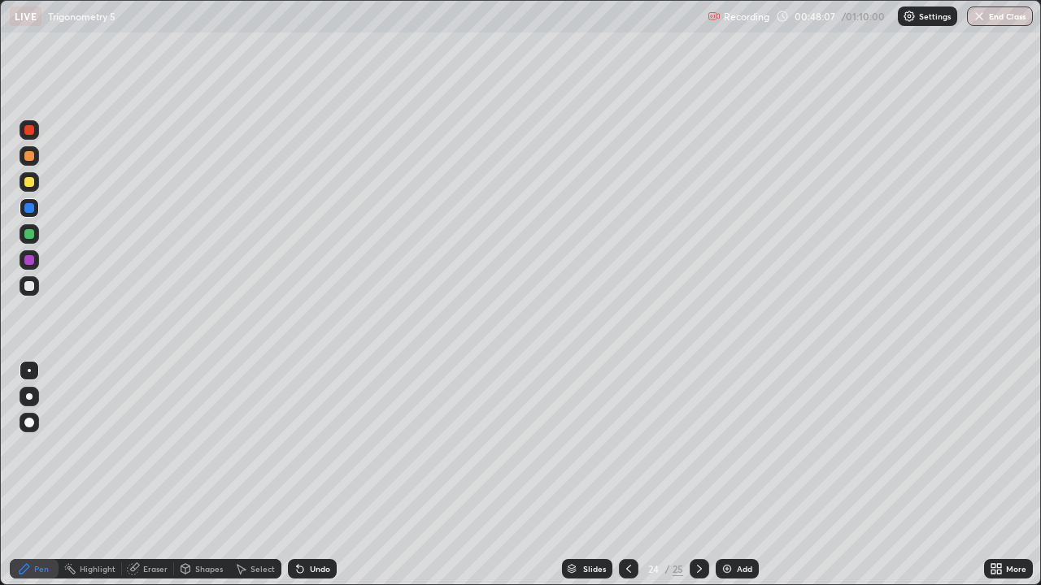
click at [754, 475] on div "Add" at bounding box center [736, 569] width 43 height 20
click at [29, 183] on div at bounding box center [29, 182] width 10 height 10
click at [31, 285] on div at bounding box center [29, 286] width 10 height 10
click at [24, 190] on div at bounding box center [30, 182] width 20 height 20
click at [32, 232] on div at bounding box center [29, 234] width 10 height 10
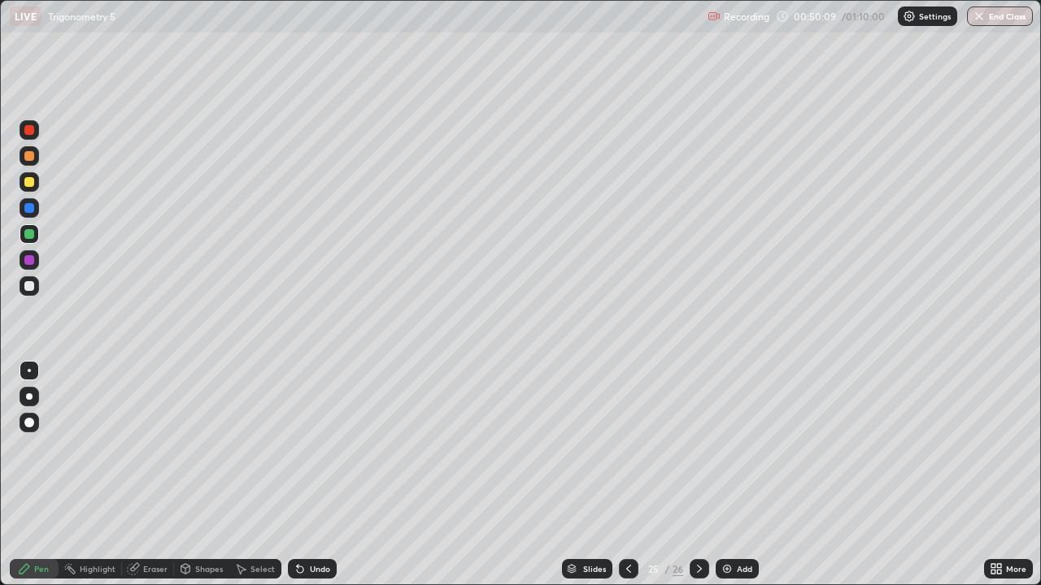
click at [28, 185] on div at bounding box center [29, 182] width 10 height 10
click at [25, 208] on div at bounding box center [29, 208] width 10 height 10
click at [27, 180] on div at bounding box center [29, 182] width 10 height 10
click at [27, 181] on div at bounding box center [29, 182] width 10 height 10
click at [29, 289] on div at bounding box center [29, 286] width 10 height 10
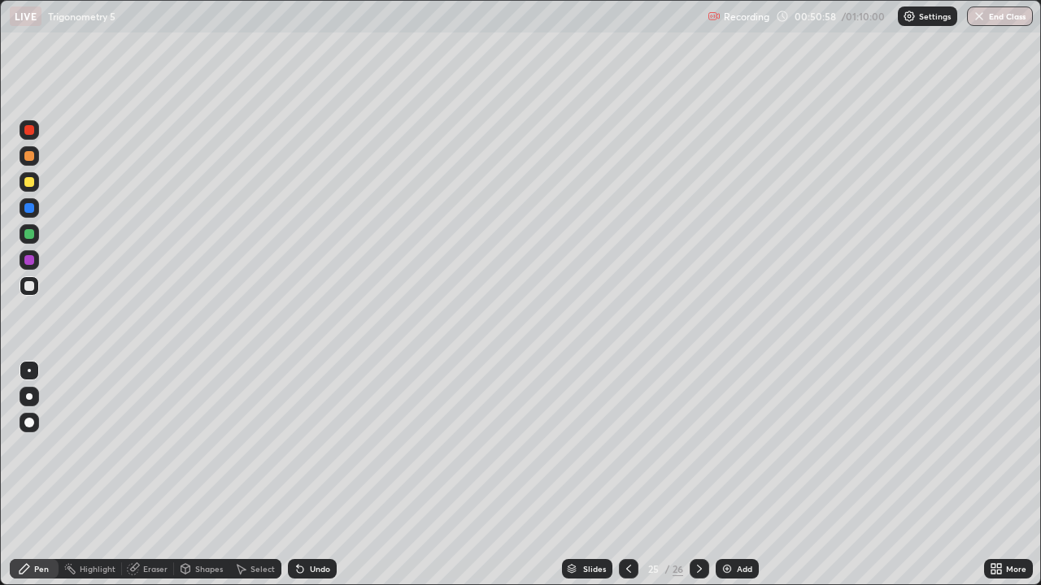
click at [306, 475] on div "Undo" at bounding box center [312, 569] width 49 height 20
click at [303, 475] on icon at bounding box center [299, 569] width 13 height 13
click at [300, 475] on icon at bounding box center [300, 570] width 7 height 7
click at [298, 475] on icon at bounding box center [300, 570] width 7 height 7
click at [297, 475] on icon at bounding box center [300, 570] width 7 height 7
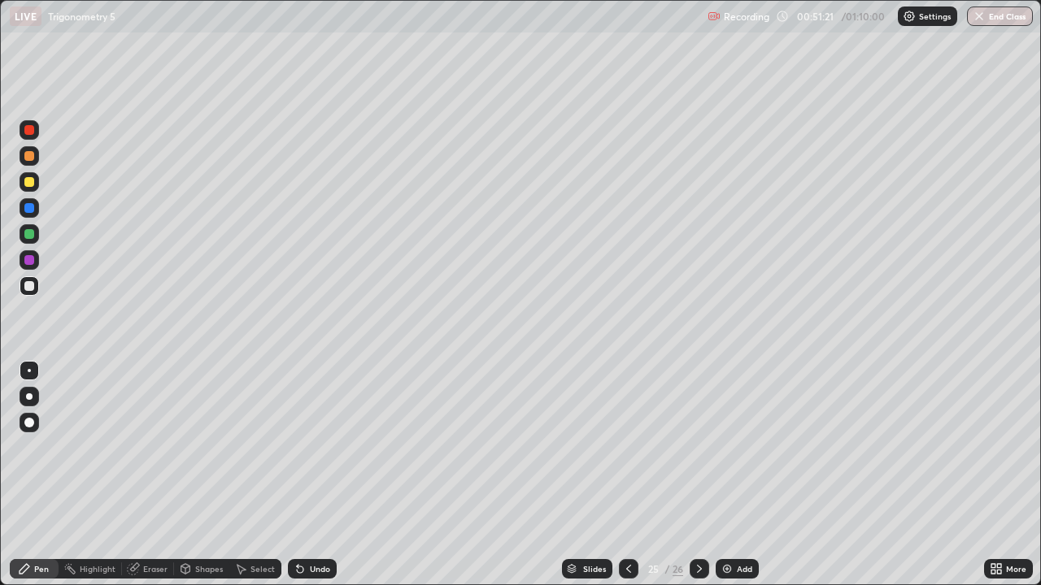
click at [313, 475] on div "Undo" at bounding box center [320, 569] width 20 height 8
click at [315, 475] on div "Undo" at bounding box center [320, 569] width 20 height 8
click at [313, 475] on div "Undo" at bounding box center [320, 569] width 20 height 8
click at [314, 475] on div "Undo" at bounding box center [320, 569] width 20 height 8
click at [311, 475] on div "Undo" at bounding box center [320, 569] width 20 height 8
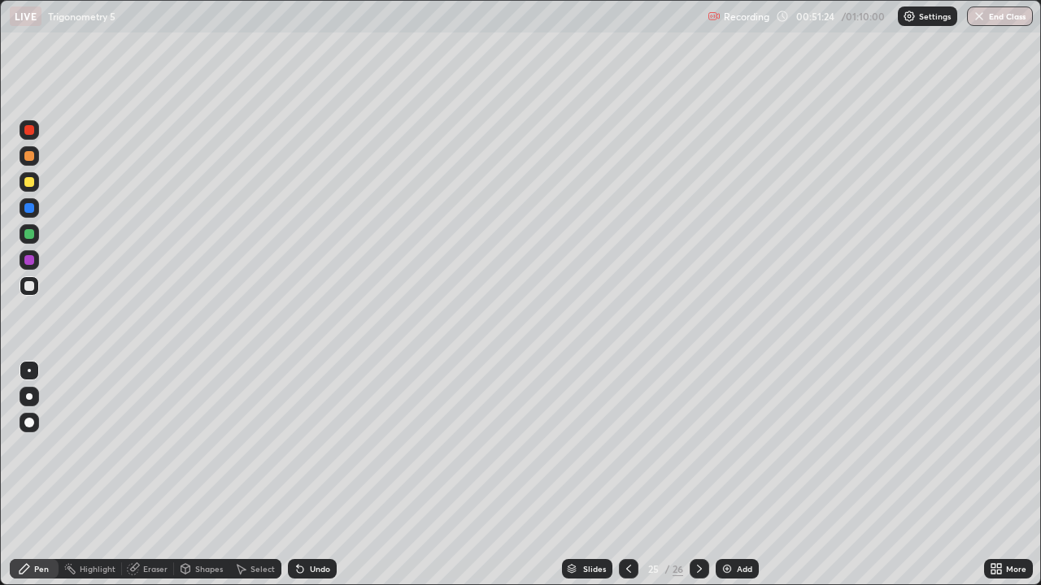
click at [310, 475] on div "Undo" at bounding box center [320, 569] width 20 height 8
click at [305, 475] on div "Undo" at bounding box center [312, 569] width 49 height 20
click at [310, 475] on div "Undo" at bounding box center [320, 569] width 20 height 8
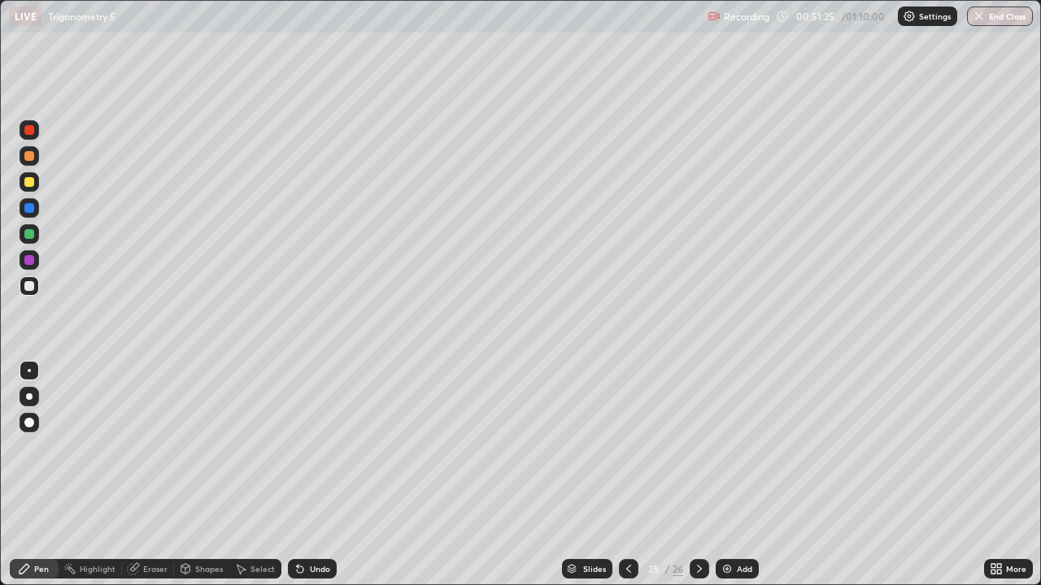
click at [305, 475] on div "Undo" at bounding box center [312, 569] width 49 height 20
click at [306, 475] on div "Undo" at bounding box center [312, 569] width 49 height 20
click at [310, 475] on div "Undo" at bounding box center [320, 569] width 20 height 8
click at [315, 475] on div "Undo" at bounding box center [320, 569] width 20 height 8
click at [33, 201] on div at bounding box center [30, 208] width 20 height 20
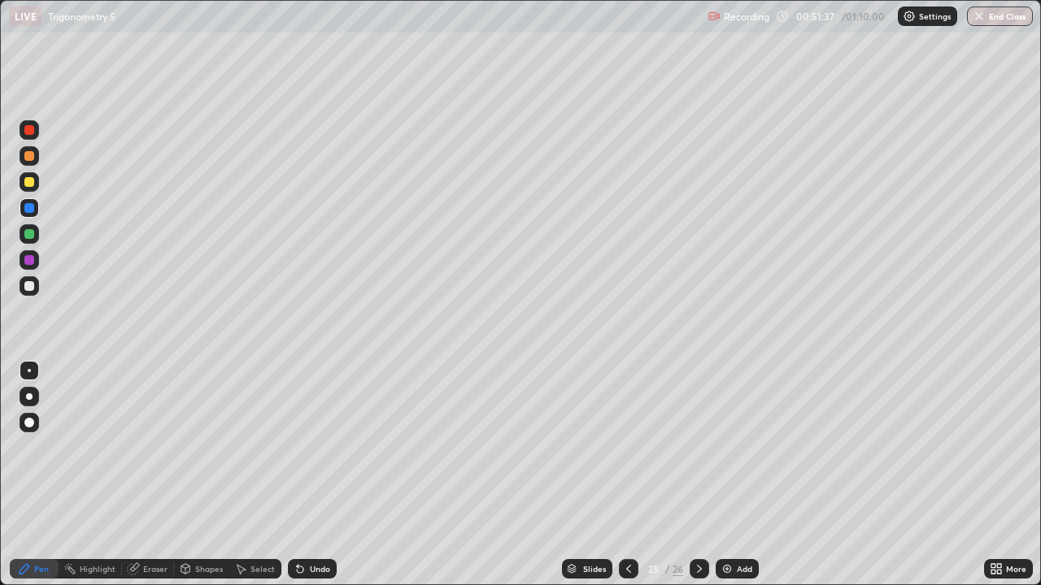
click at [25, 293] on div at bounding box center [30, 286] width 20 height 20
click at [313, 475] on div "Undo" at bounding box center [312, 569] width 49 height 20
click at [320, 475] on div "Undo" at bounding box center [320, 569] width 20 height 8
click at [313, 475] on div "Undo" at bounding box center [320, 569] width 20 height 8
click at [320, 475] on div "Undo" at bounding box center [320, 569] width 20 height 8
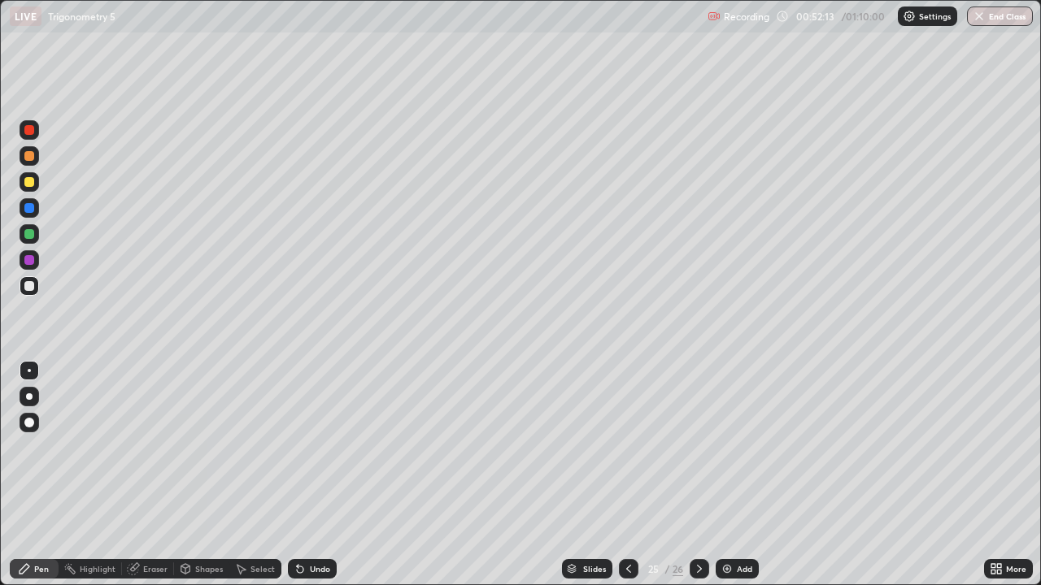
click at [33, 211] on div at bounding box center [29, 208] width 10 height 10
click at [755, 475] on div "Add" at bounding box center [736, 569] width 43 height 20
click at [33, 285] on div at bounding box center [29, 286] width 10 height 10
click at [311, 475] on div "Undo" at bounding box center [312, 569] width 49 height 20
click at [315, 475] on div "Undo" at bounding box center [312, 569] width 49 height 20
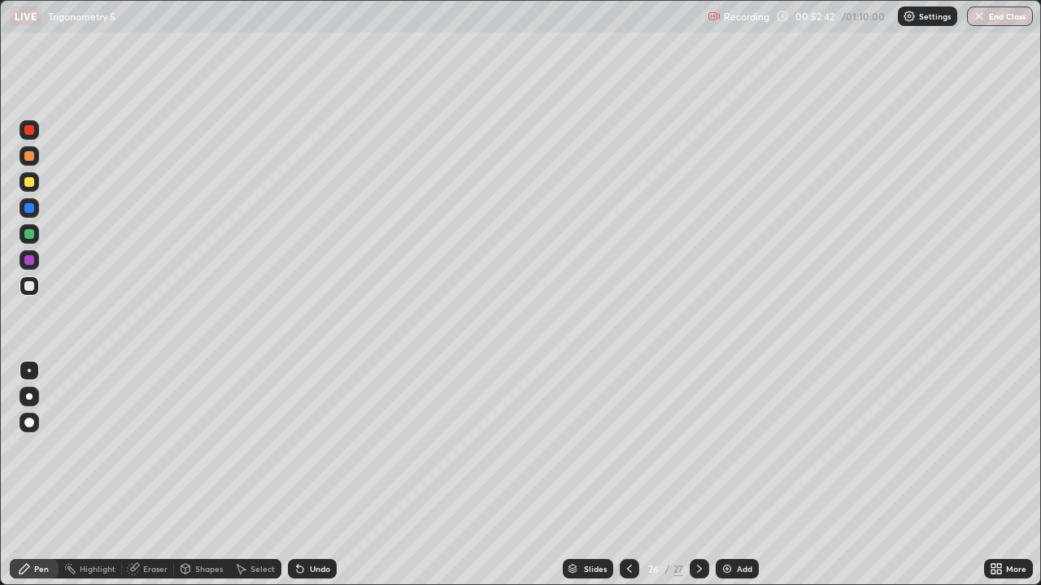
click at [628, 475] on icon at bounding box center [629, 569] width 13 height 13
click at [698, 475] on icon at bounding box center [699, 569] width 13 height 13
click at [299, 475] on div "Undo" at bounding box center [312, 569] width 49 height 20
click at [302, 475] on div "Undo" at bounding box center [312, 569] width 49 height 20
click at [36, 210] on div at bounding box center [30, 208] width 20 height 20
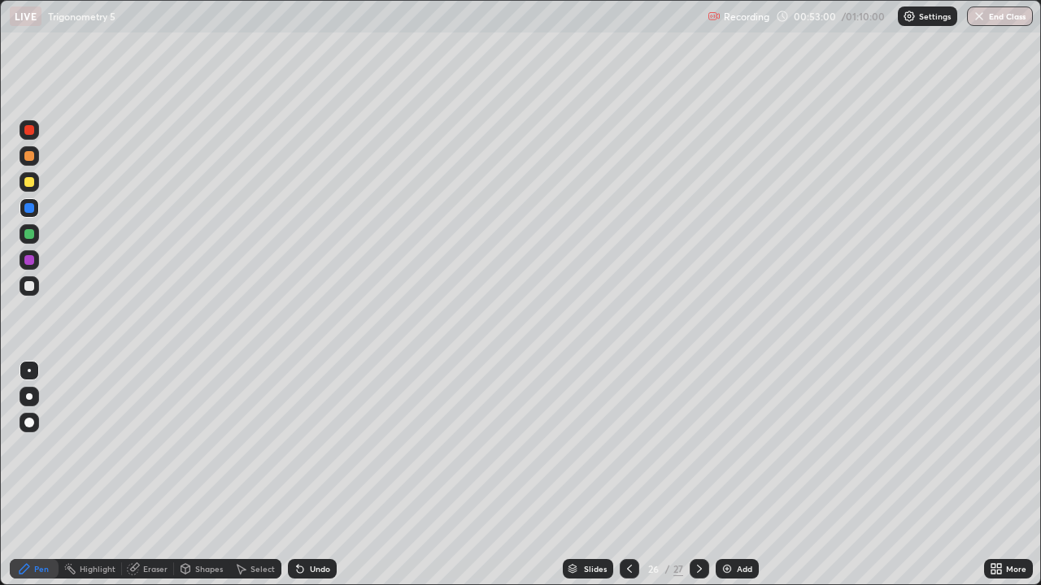
click at [31, 289] on div at bounding box center [29, 286] width 10 height 10
click at [620, 475] on div at bounding box center [629, 569] width 20 height 20
click at [693, 475] on div at bounding box center [699, 569] width 20 height 20
click at [28, 211] on div at bounding box center [29, 208] width 10 height 10
click at [627, 475] on div at bounding box center [629, 569] width 20 height 20
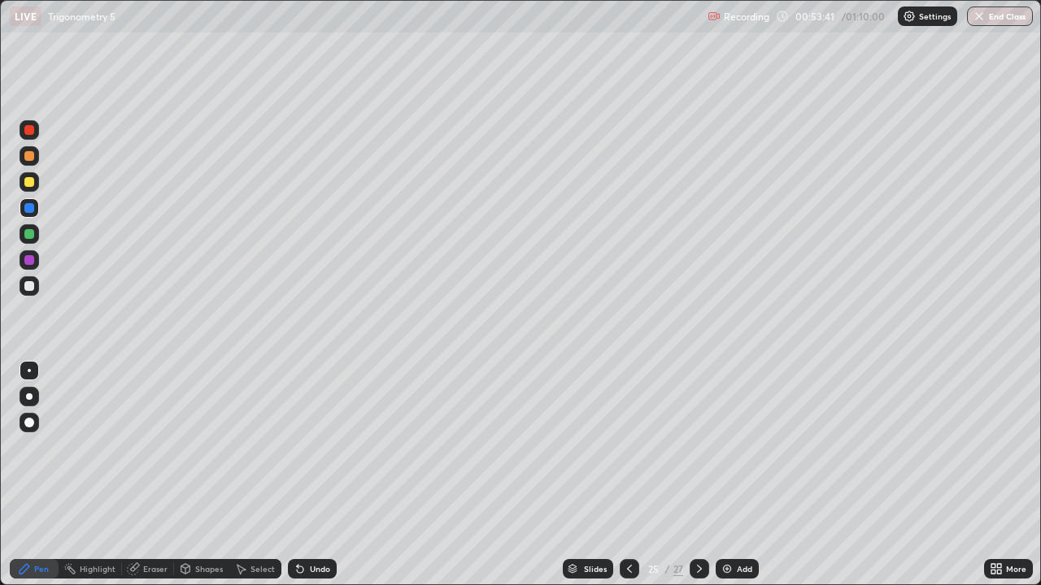
click at [634, 475] on div at bounding box center [629, 569] width 20 height 20
click at [627, 475] on icon at bounding box center [629, 569] width 13 height 13
click at [698, 475] on icon at bounding box center [699, 569] width 13 height 13
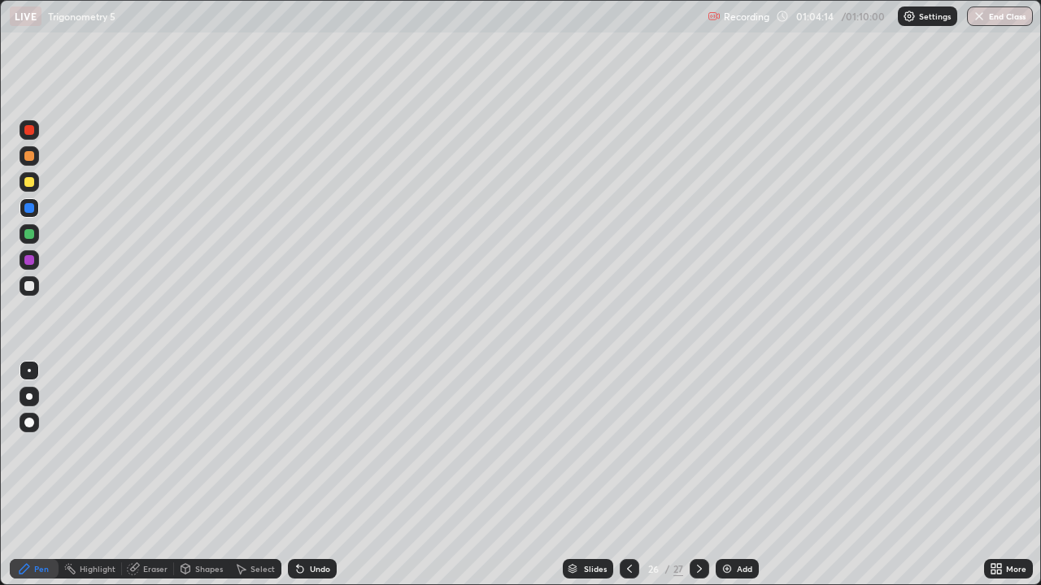
click at [25, 424] on div at bounding box center [29, 423] width 10 height 10
click at [27, 421] on div at bounding box center [29, 423] width 10 height 10
click at [306, 475] on div "Undo" at bounding box center [312, 569] width 49 height 20
click at [28, 475] on div "Pen" at bounding box center [34, 569] width 49 height 20
click at [30, 475] on icon at bounding box center [24, 569] width 13 height 13
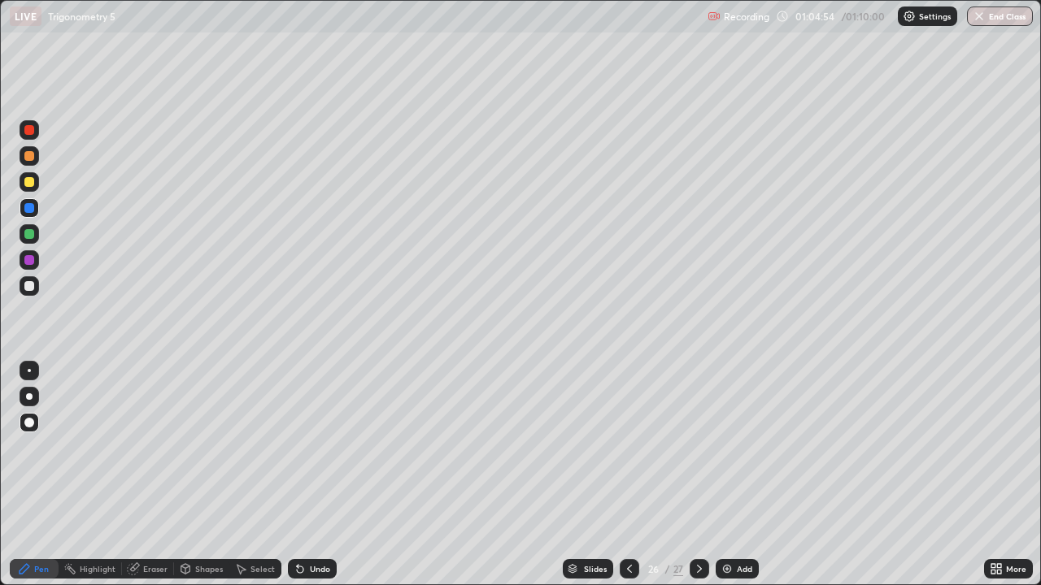
click at [32, 475] on div "Pen" at bounding box center [34, 569] width 49 height 20
click at [37, 475] on div "Pen" at bounding box center [41, 569] width 15 height 8
click at [35, 475] on div "Pen" at bounding box center [41, 569] width 15 height 8
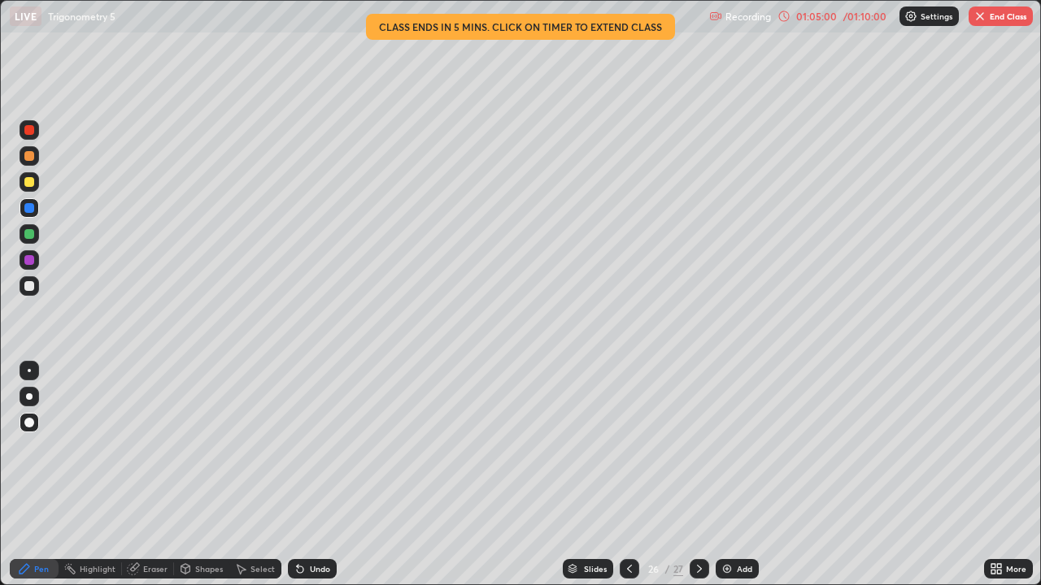
click at [29, 371] on div at bounding box center [29, 370] width 3 height 3
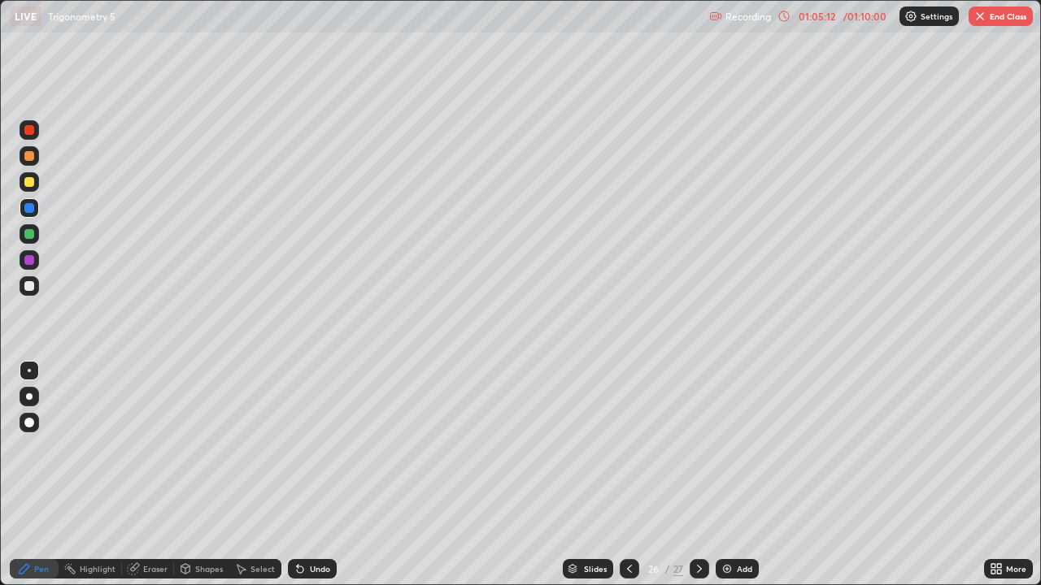
click at [1010, 18] on button "End Class" at bounding box center [1000, 17] width 64 height 20
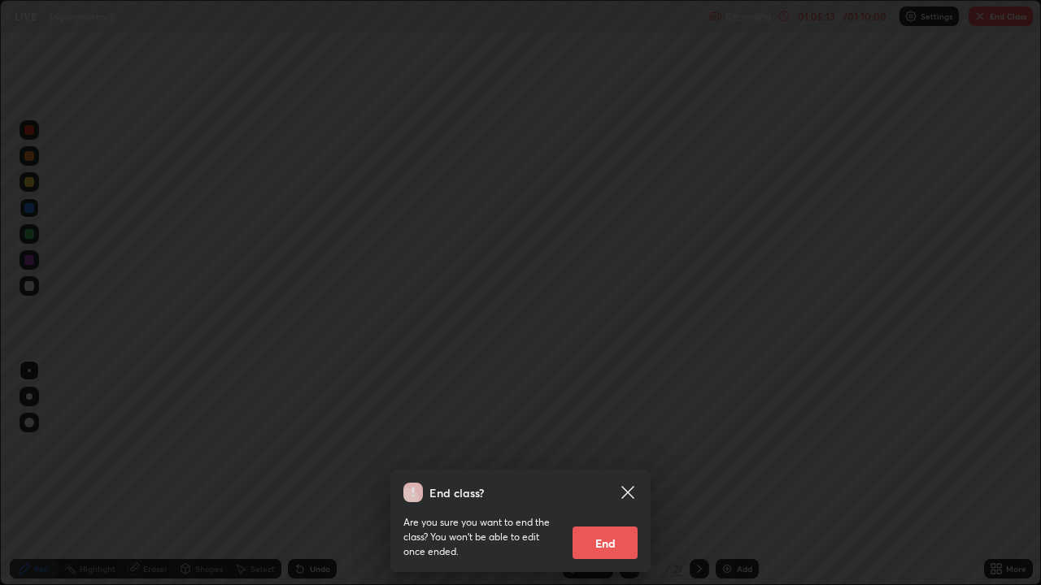
click at [631, 475] on button "End" at bounding box center [604, 543] width 65 height 33
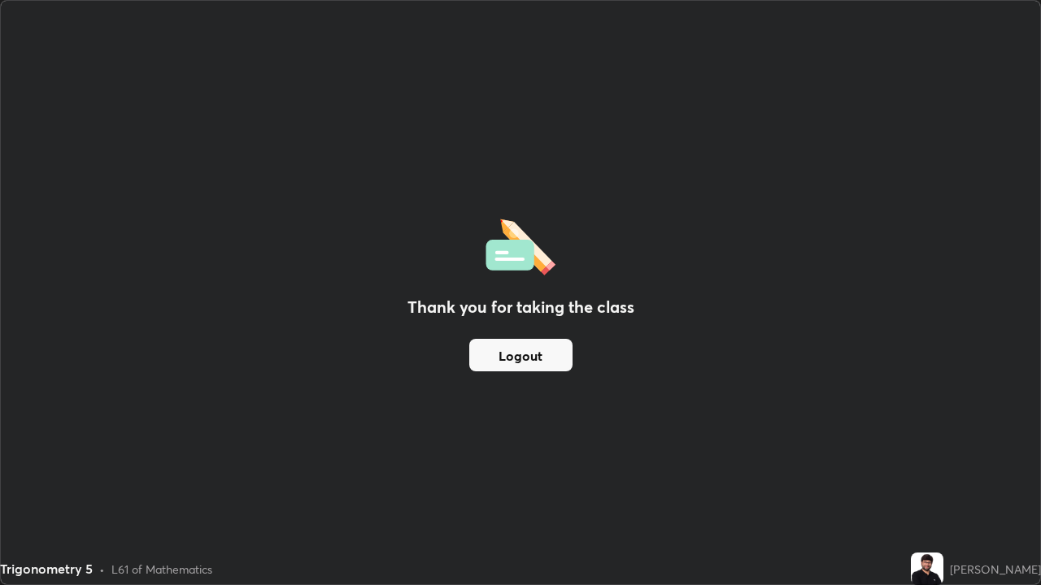
click at [500, 367] on button "Logout" at bounding box center [520, 355] width 103 height 33
click at [480, 352] on button "Logout" at bounding box center [520, 355] width 103 height 33
